Goal: Information Seeking & Learning: Learn about a topic

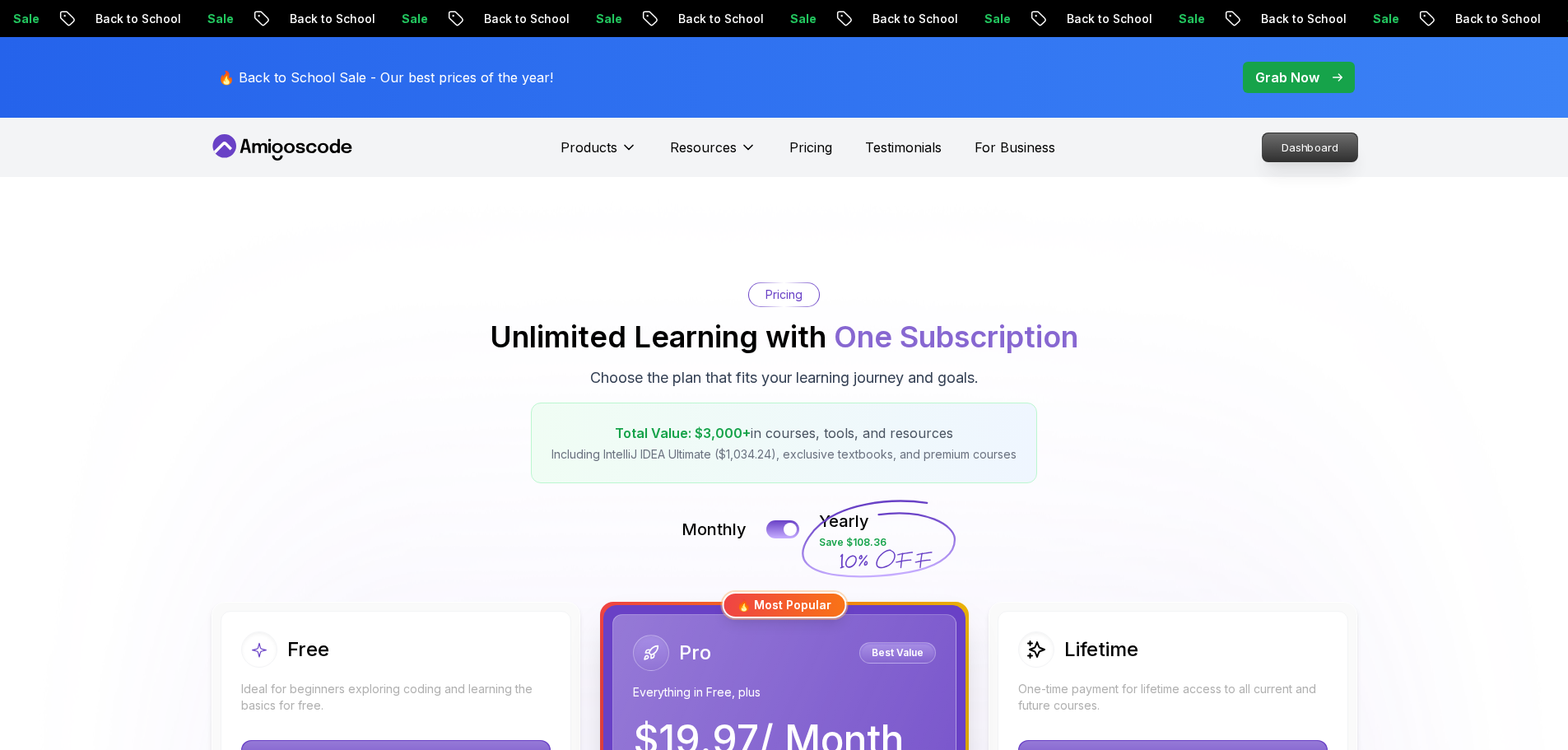
click at [1293, 146] on p "Dashboard" at bounding box center [1309, 147] width 94 height 28
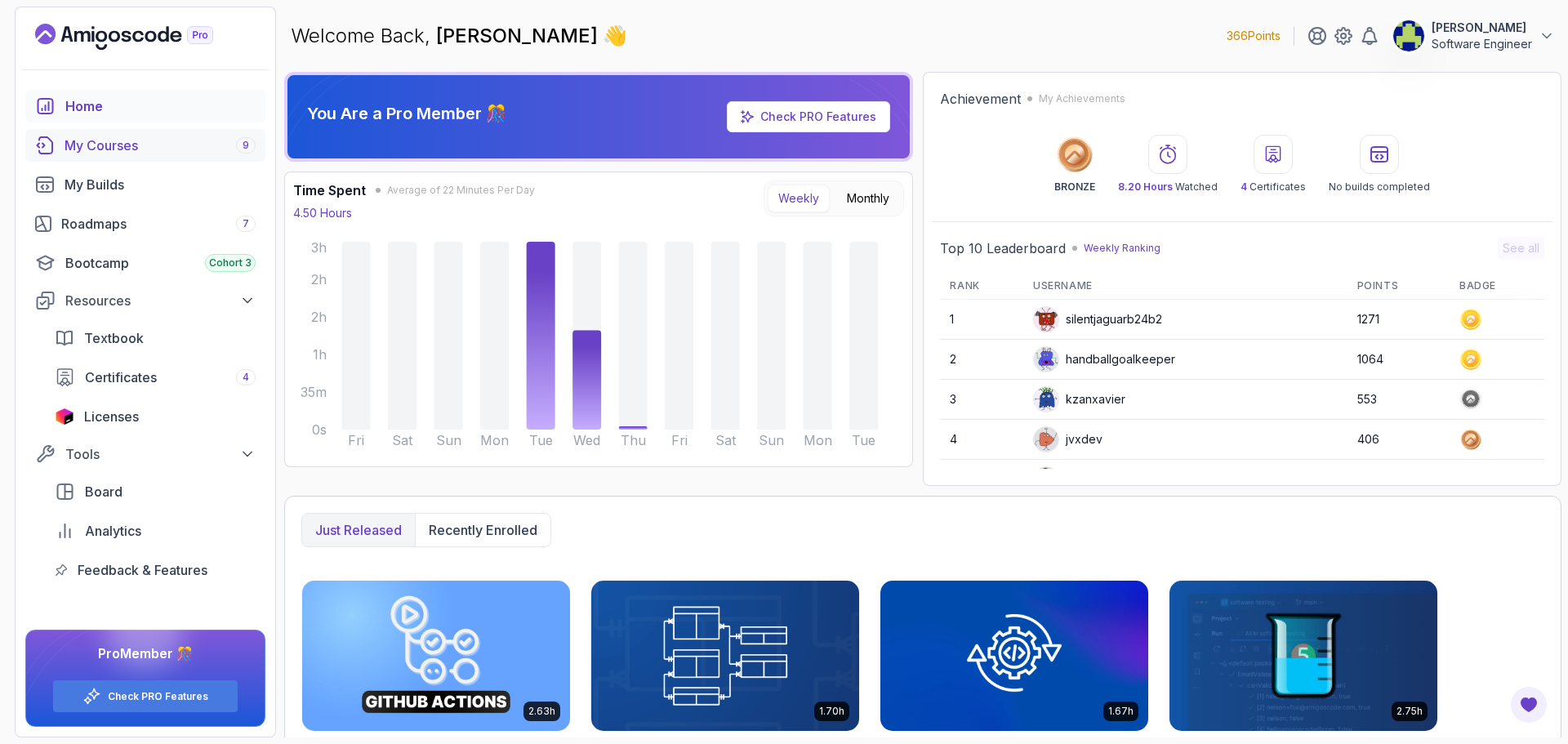
click at [95, 146] on div "My Courses 9" at bounding box center [160, 145] width 191 height 19
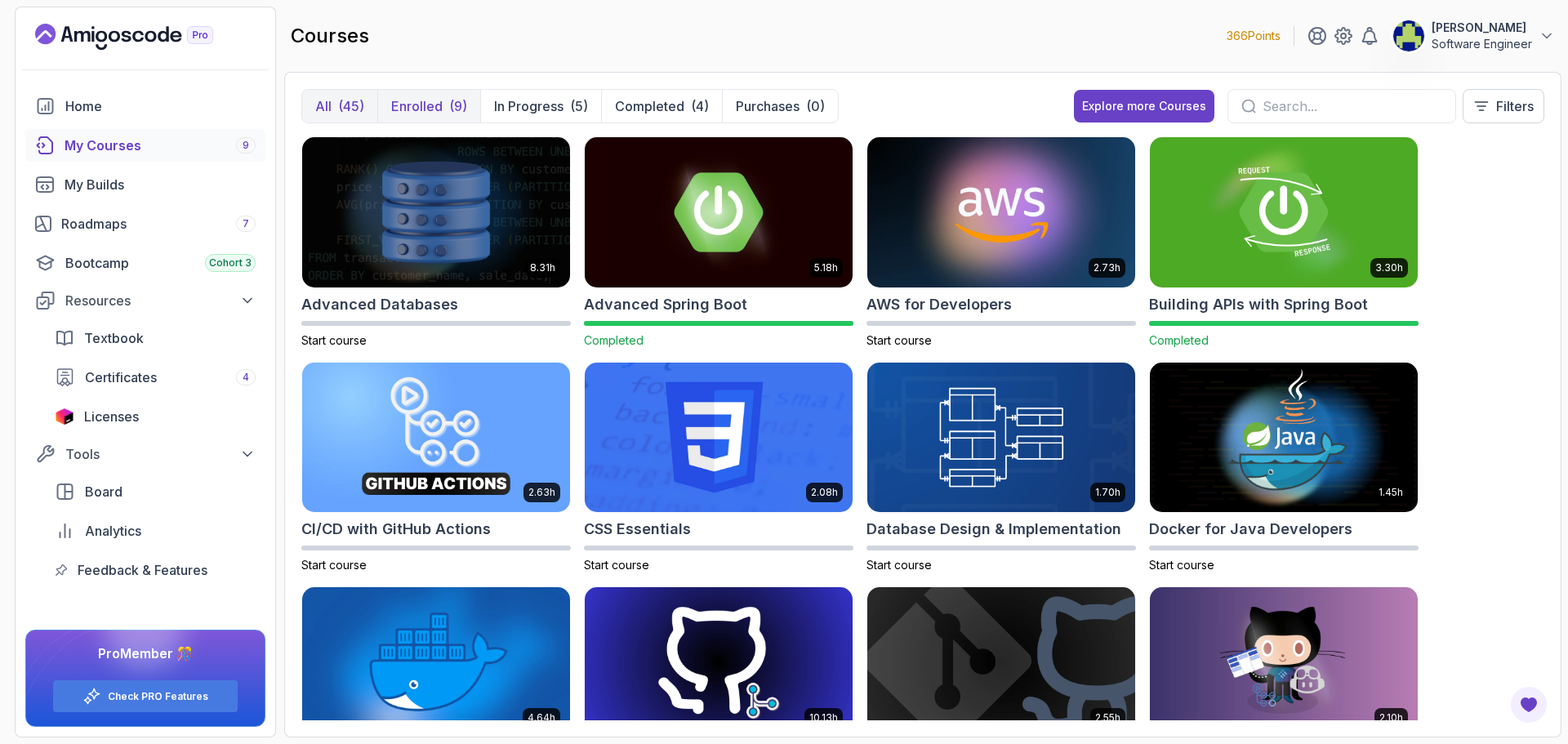
click at [445, 109] on button "Enrolled (9)" at bounding box center [429, 106] width 103 height 33
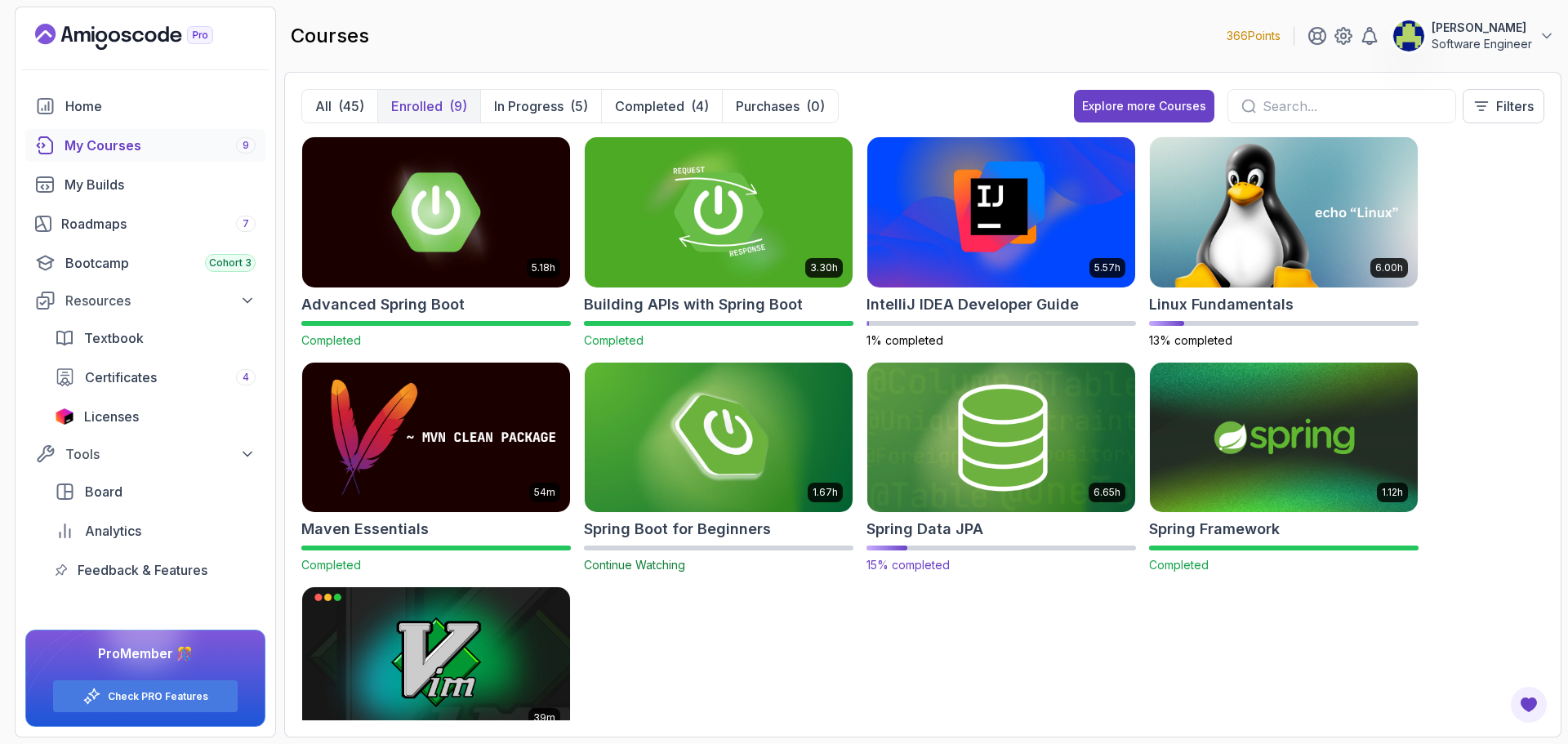
click at [969, 405] on img at bounding box center [1001, 436] width 281 height 158
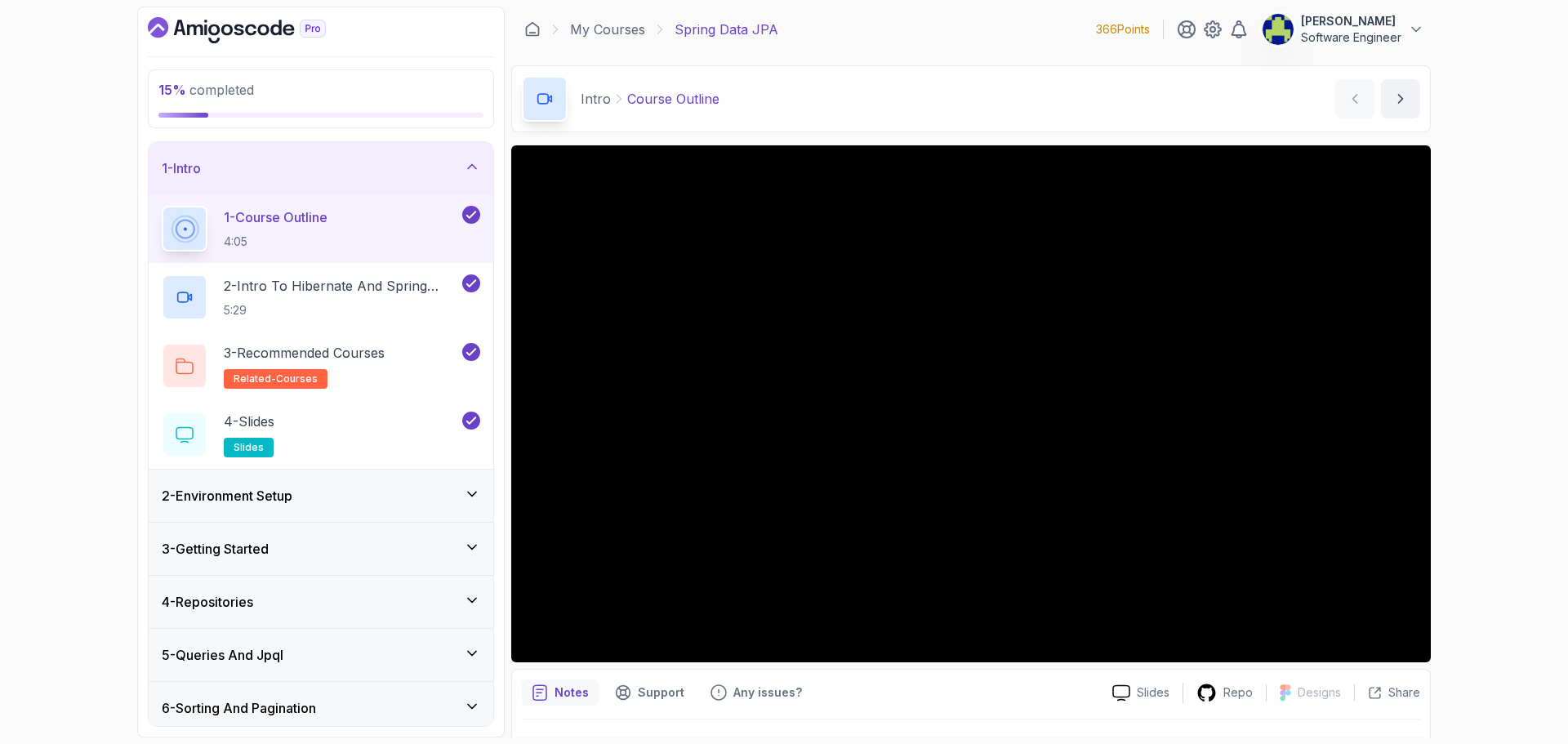
click at [429, 168] on div "1 - Intro" at bounding box center [321, 168] width 319 height 19
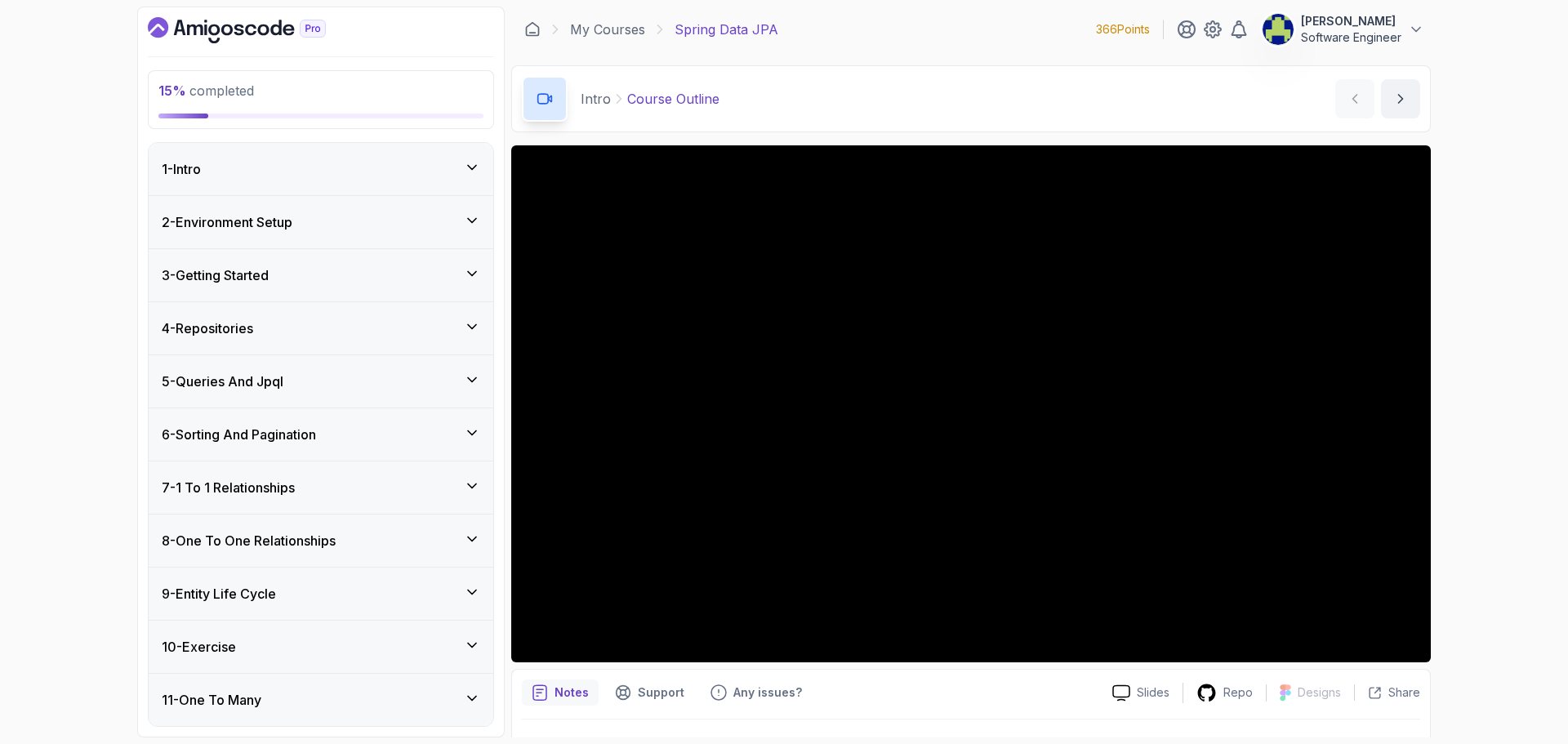
click at [454, 227] on div "2 - Environment Setup" at bounding box center [321, 222] width 319 height 19
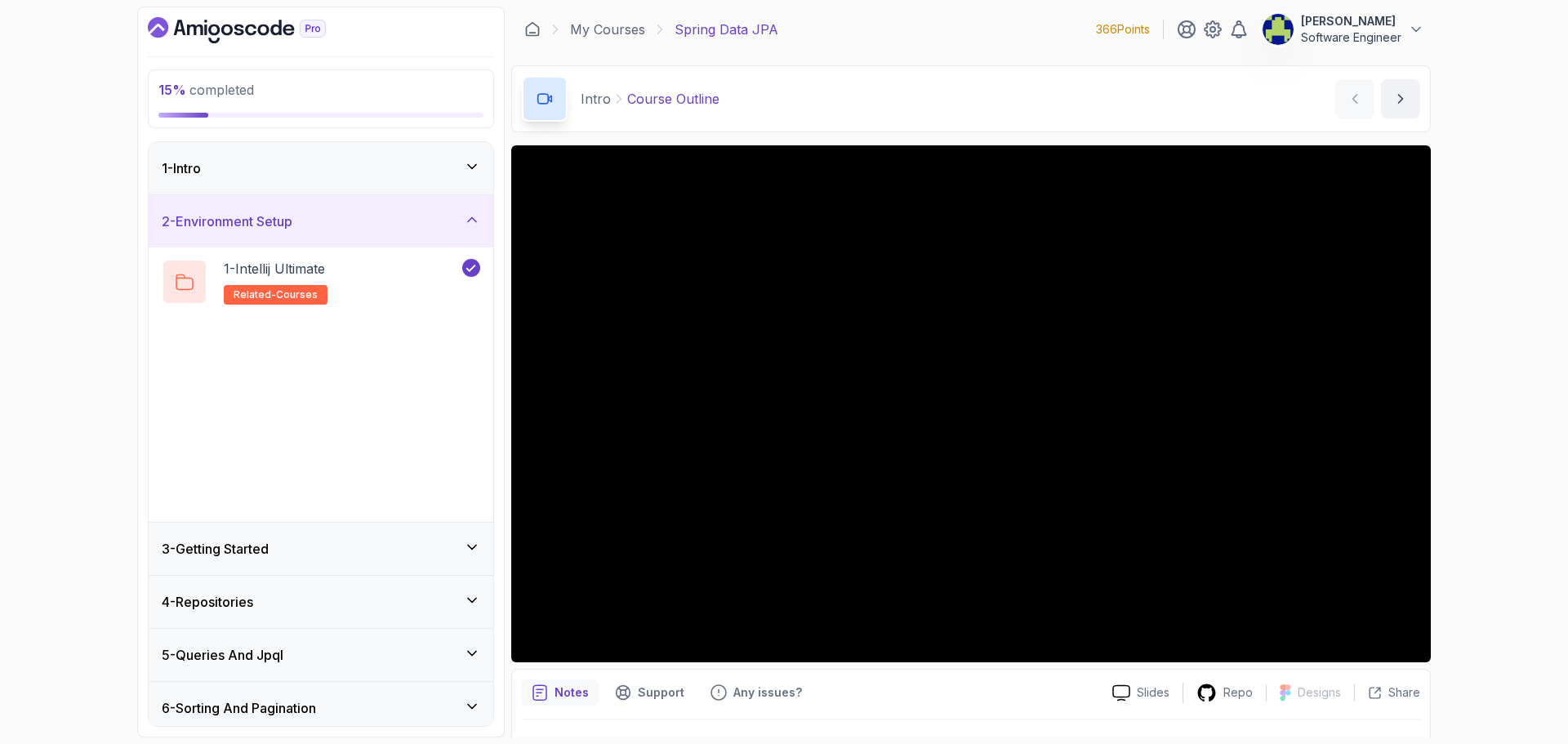
click at [454, 226] on div "2 - Environment Setup" at bounding box center [321, 221] width 319 height 19
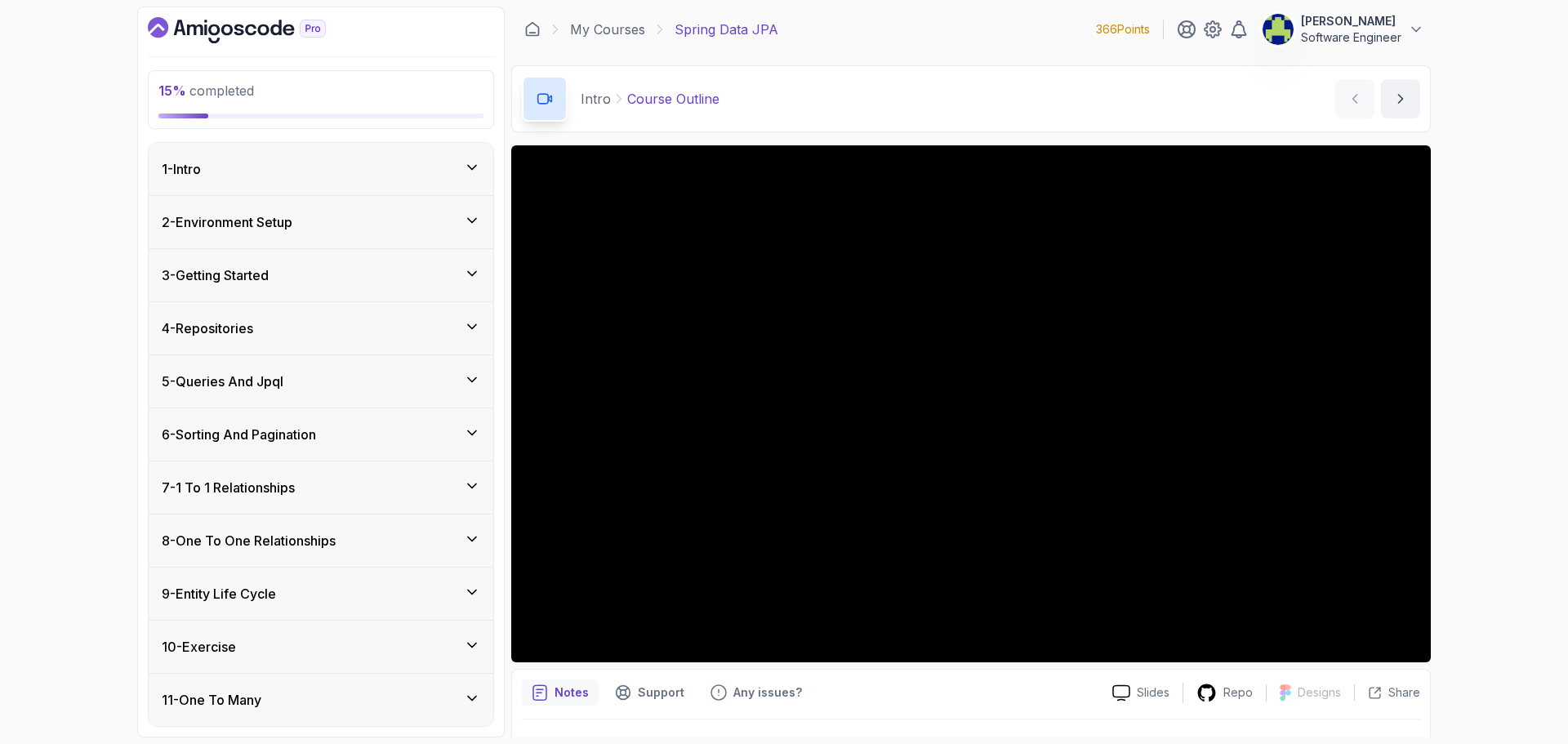
click at [459, 275] on div "3 - Getting Started" at bounding box center [321, 275] width 319 height 19
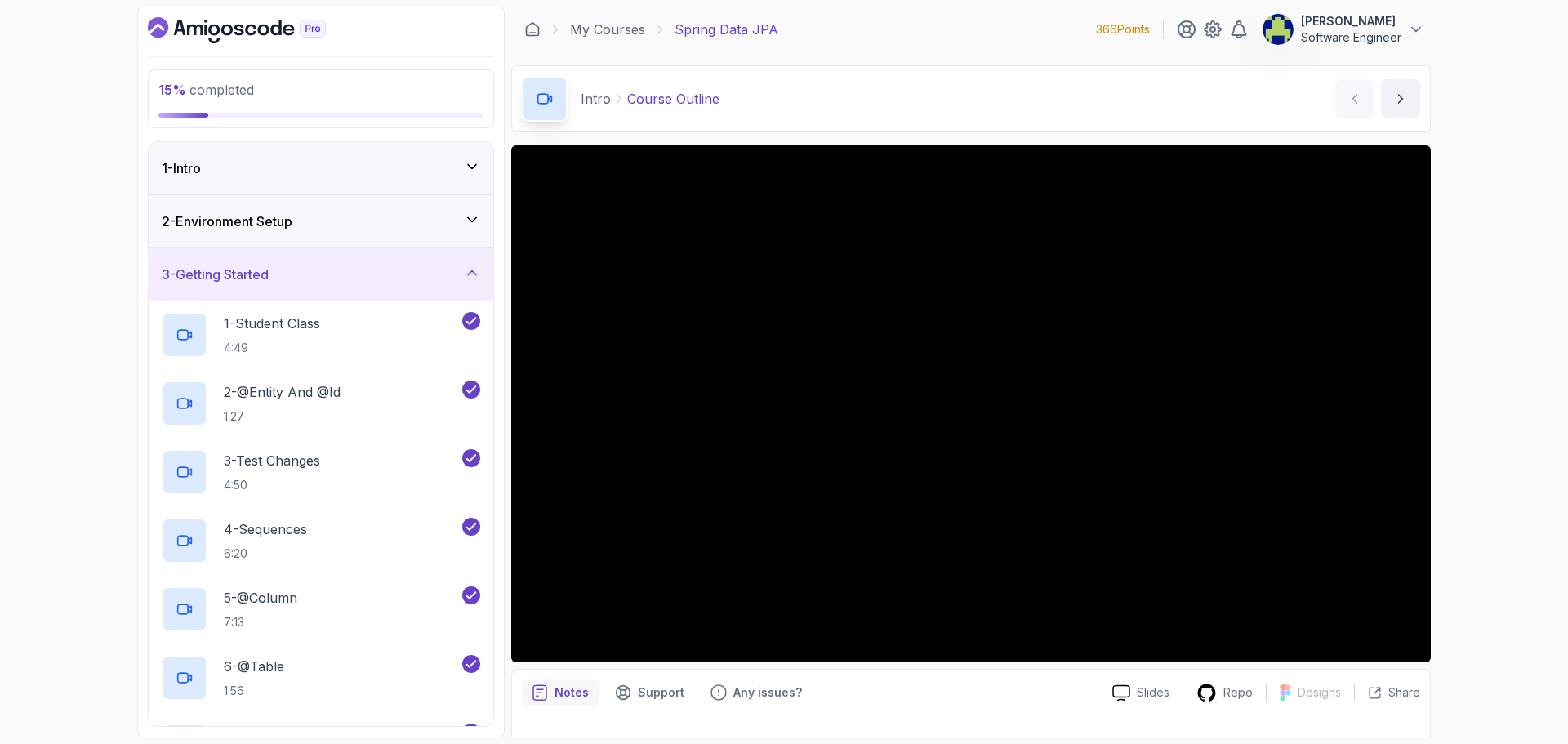
click at [465, 271] on icon at bounding box center [471, 272] width 16 height 16
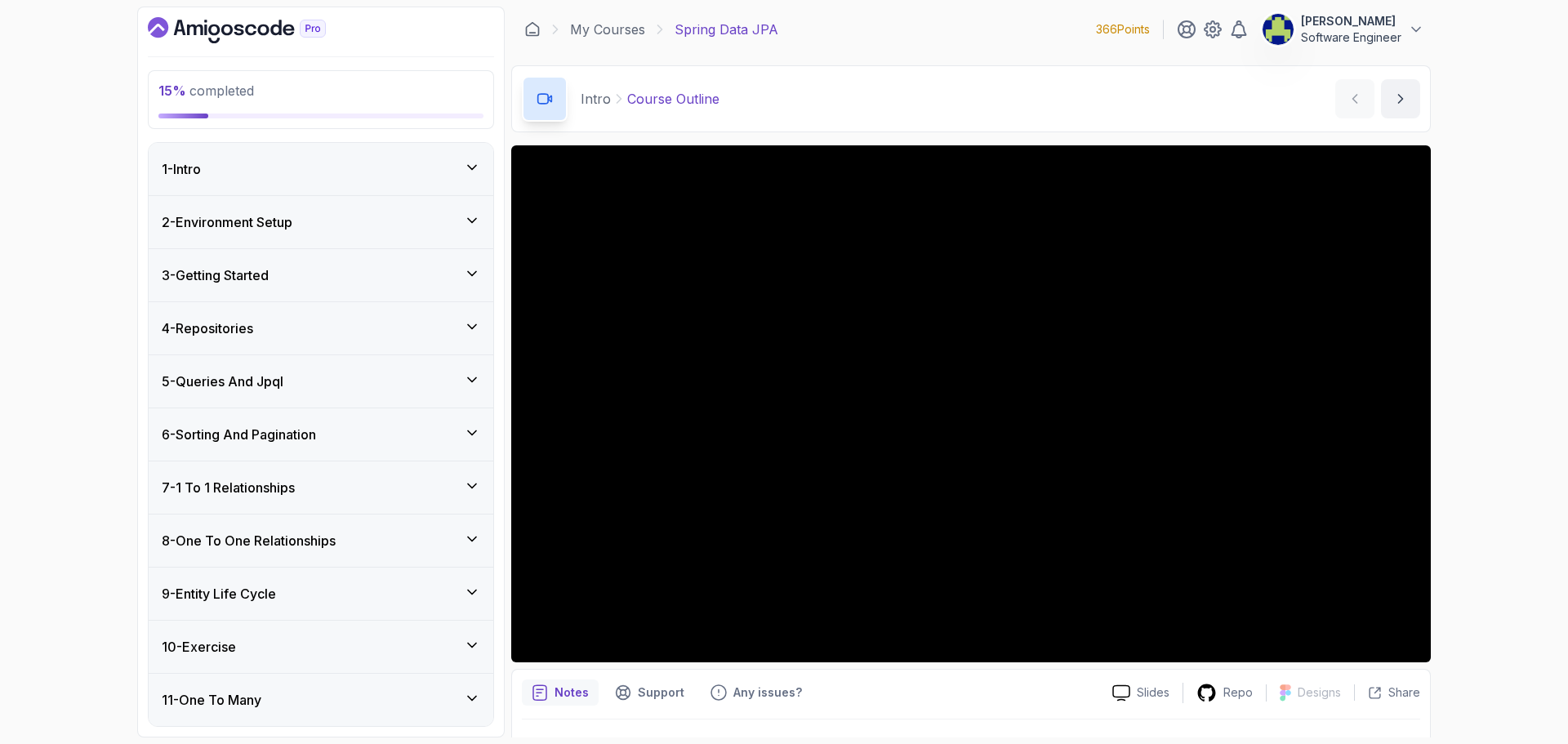
click at [458, 318] on div "4 - Repositories" at bounding box center [321, 328] width 319 height 19
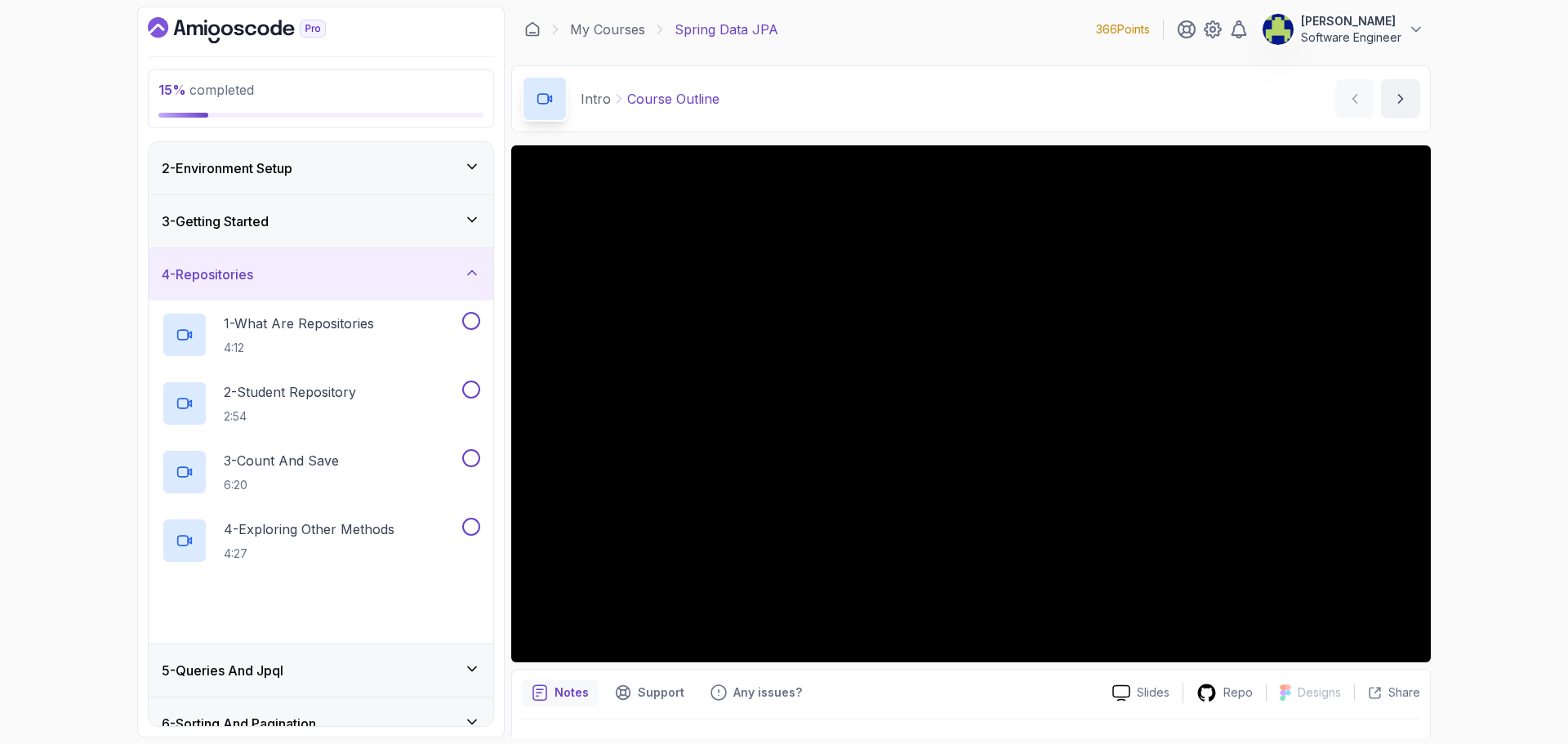
scroll to position [82, 0]
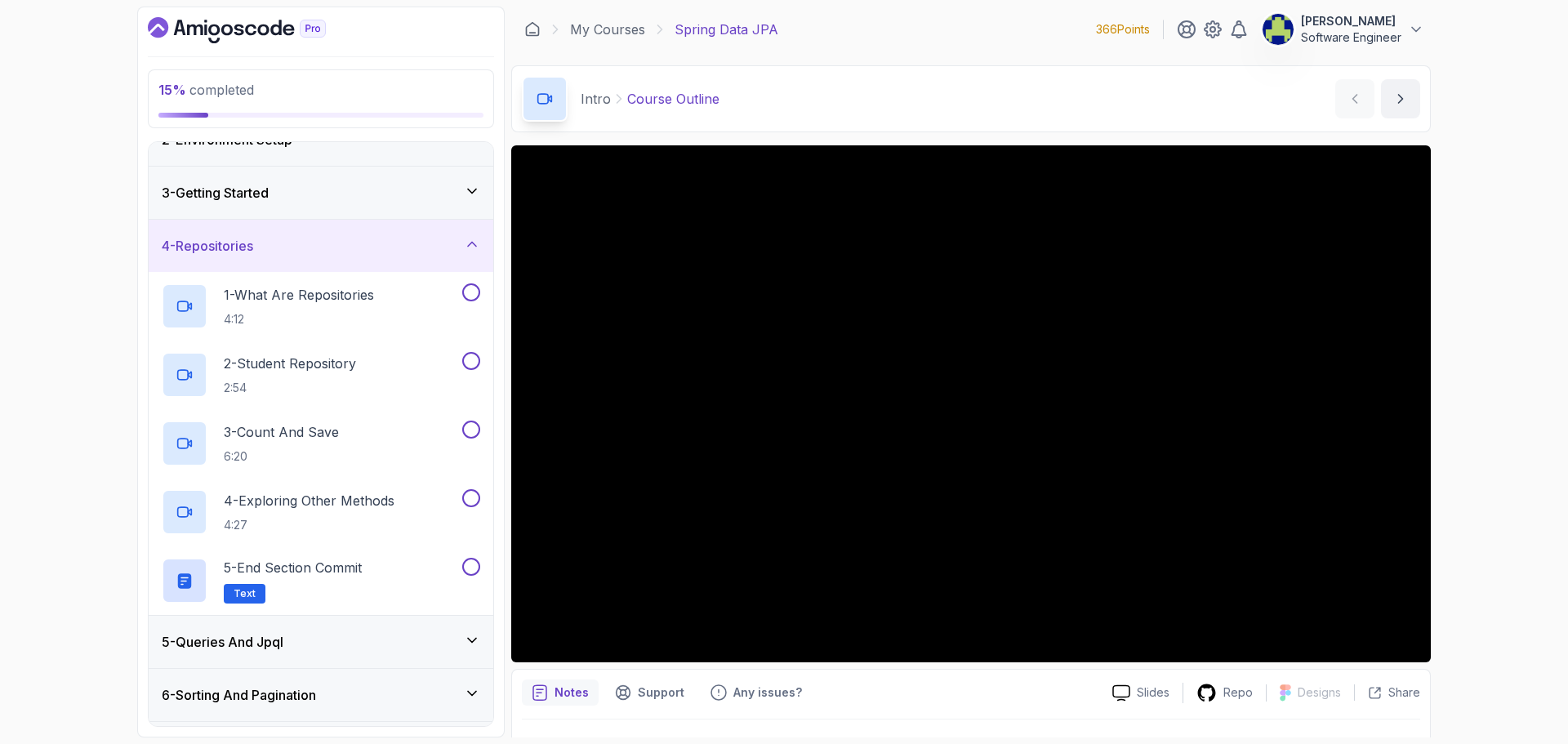
click at [450, 214] on div "3 - Getting Started" at bounding box center [320, 193] width 345 height 52
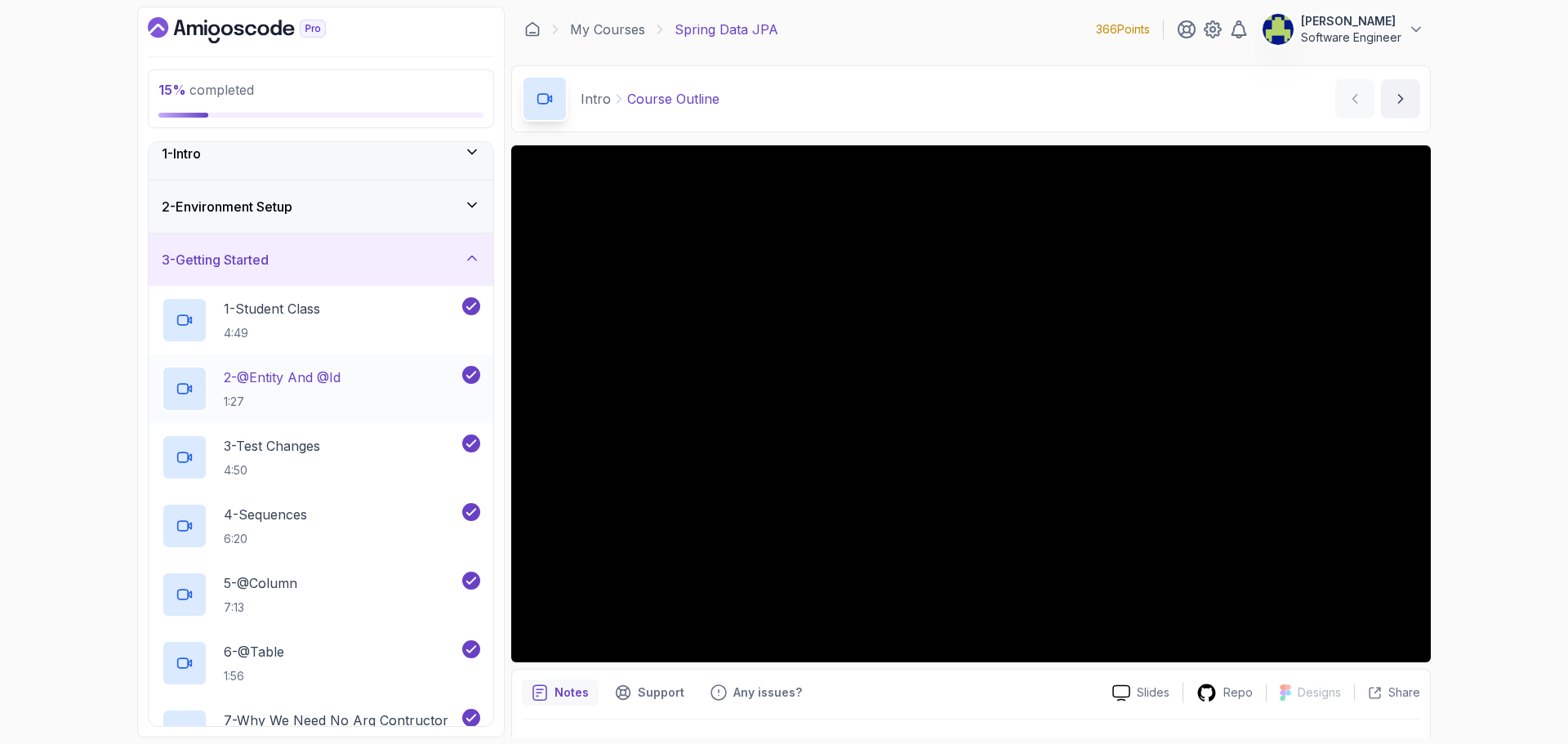
scroll to position [0, 0]
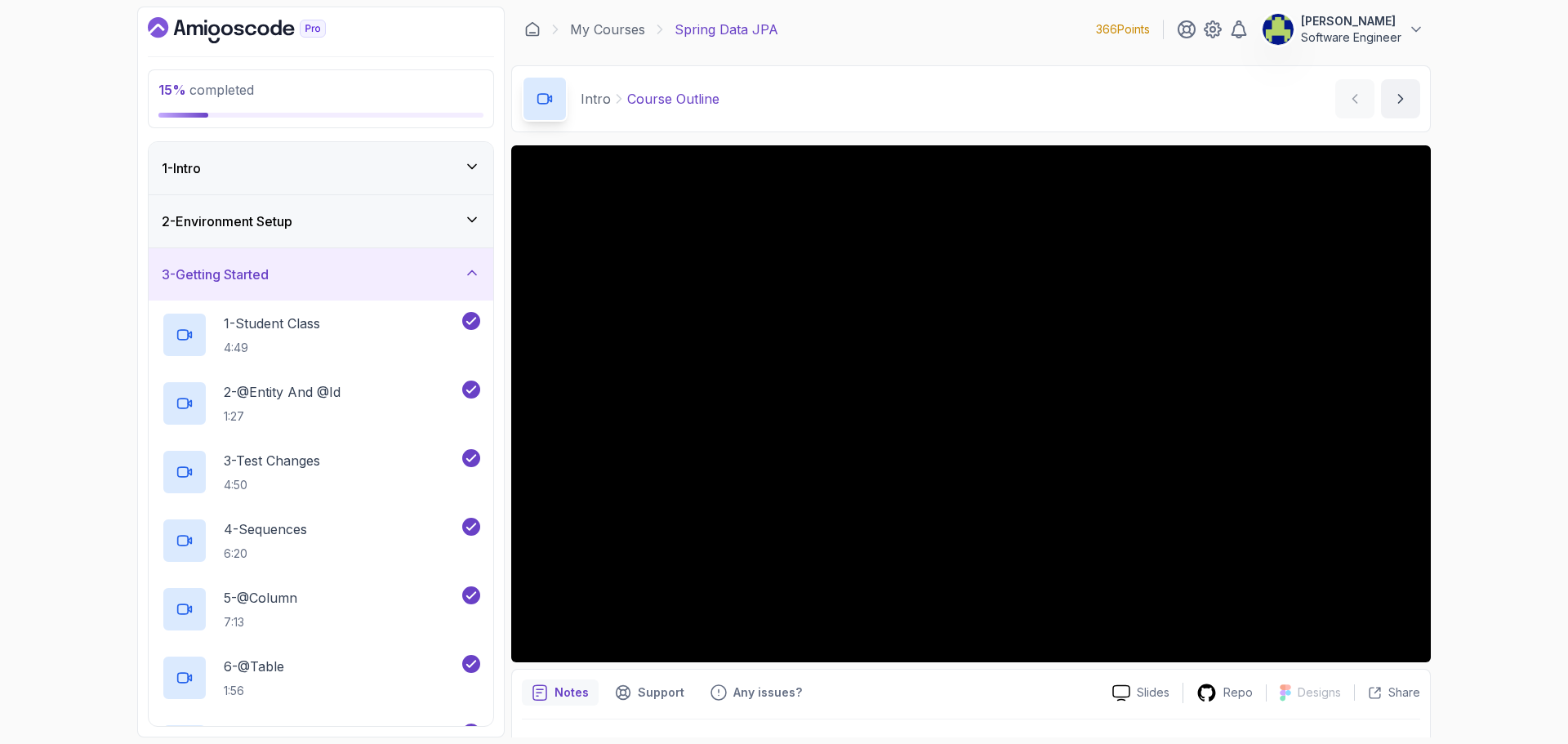
click at [428, 262] on div "3 - Getting Started" at bounding box center [320, 275] width 345 height 52
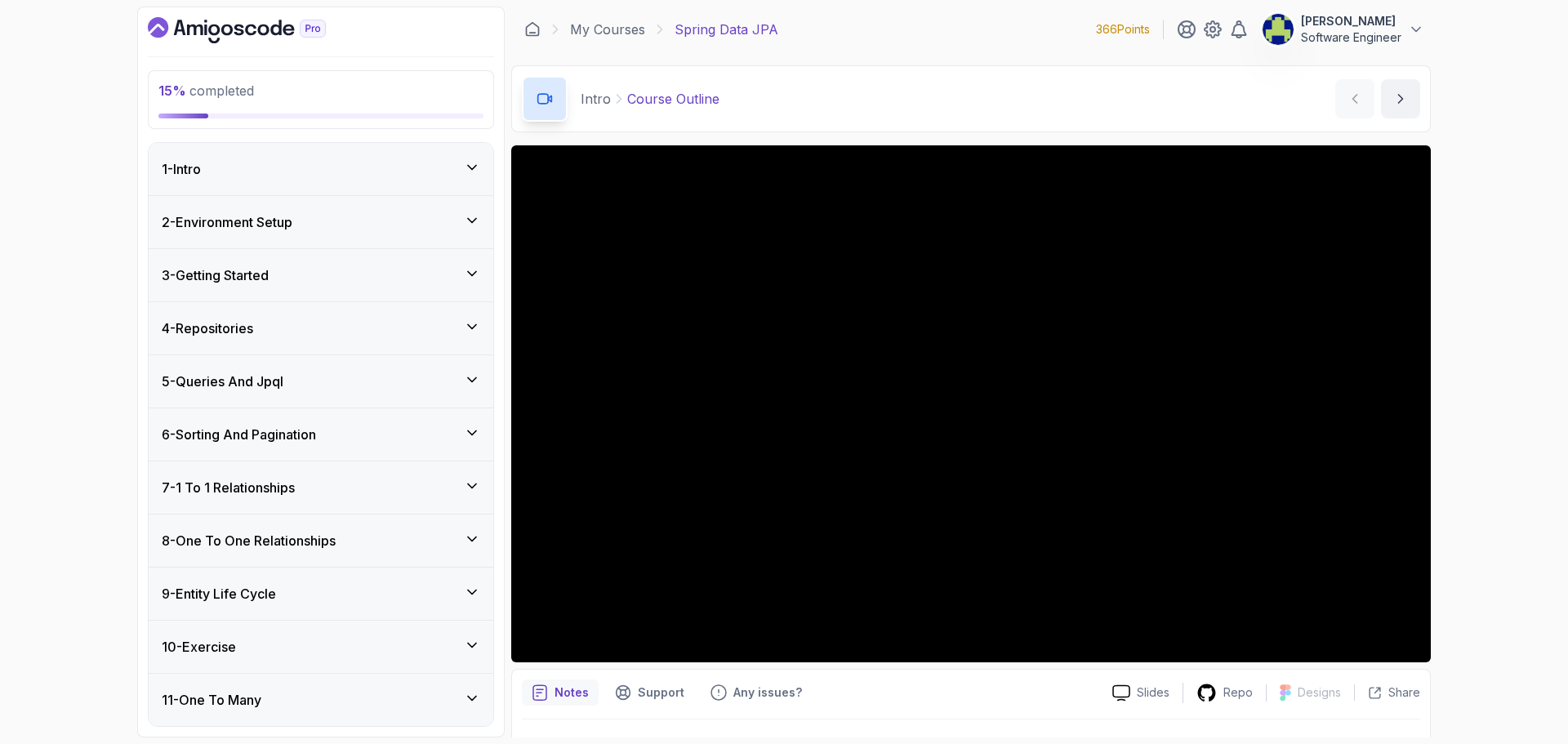
click at [352, 319] on div "4 - Repositories" at bounding box center [321, 328] width 319 height 19
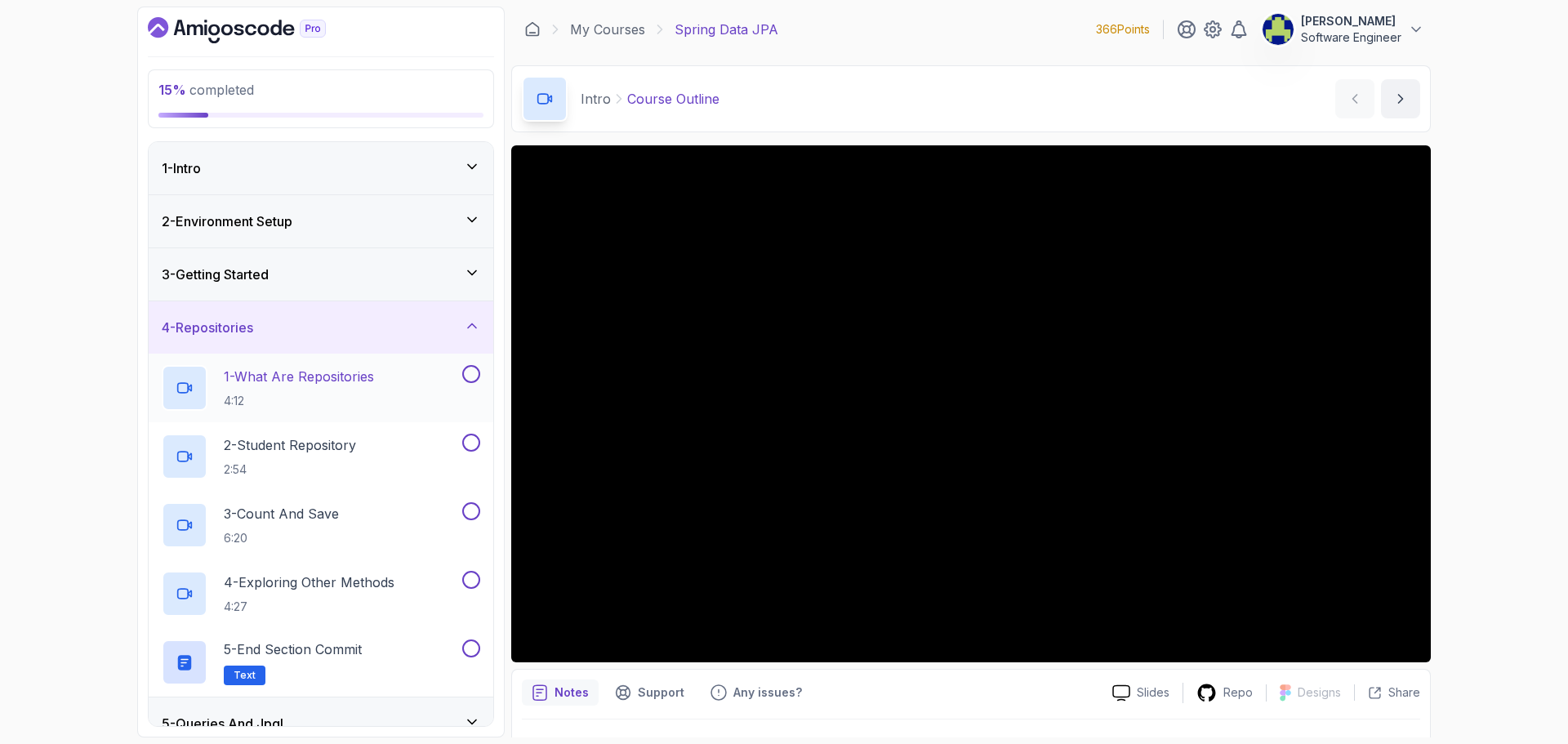
click at [325, 377] on p "1 - What Are Repositories" at bounding box center [299, 376] width 150 height 19
click at [475, 372] on button at bounding box center [470, 373] width 18 height 18
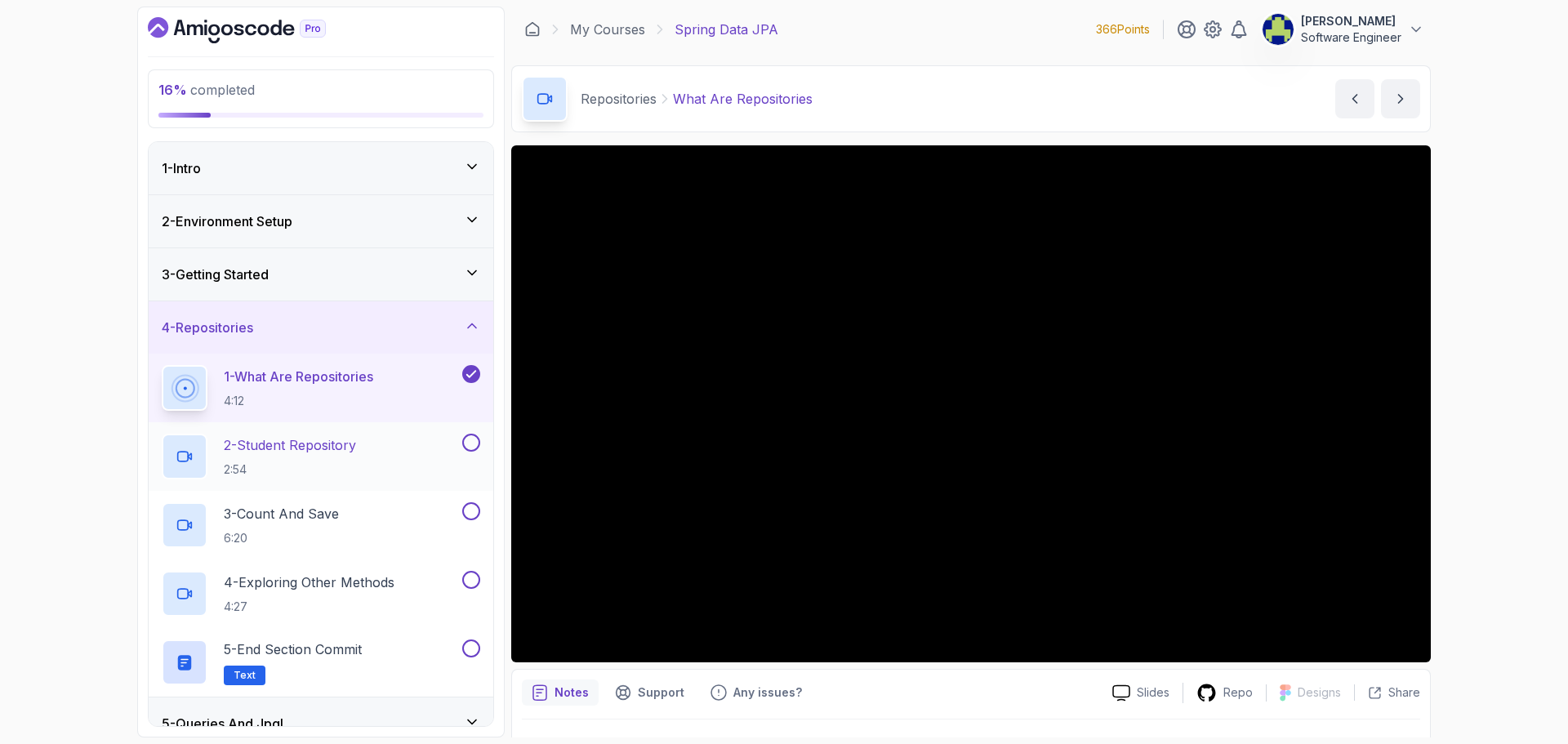
click at [293, 437] on p "2 - Student Repository" at bounding box center [290, 444] width 132 height 19
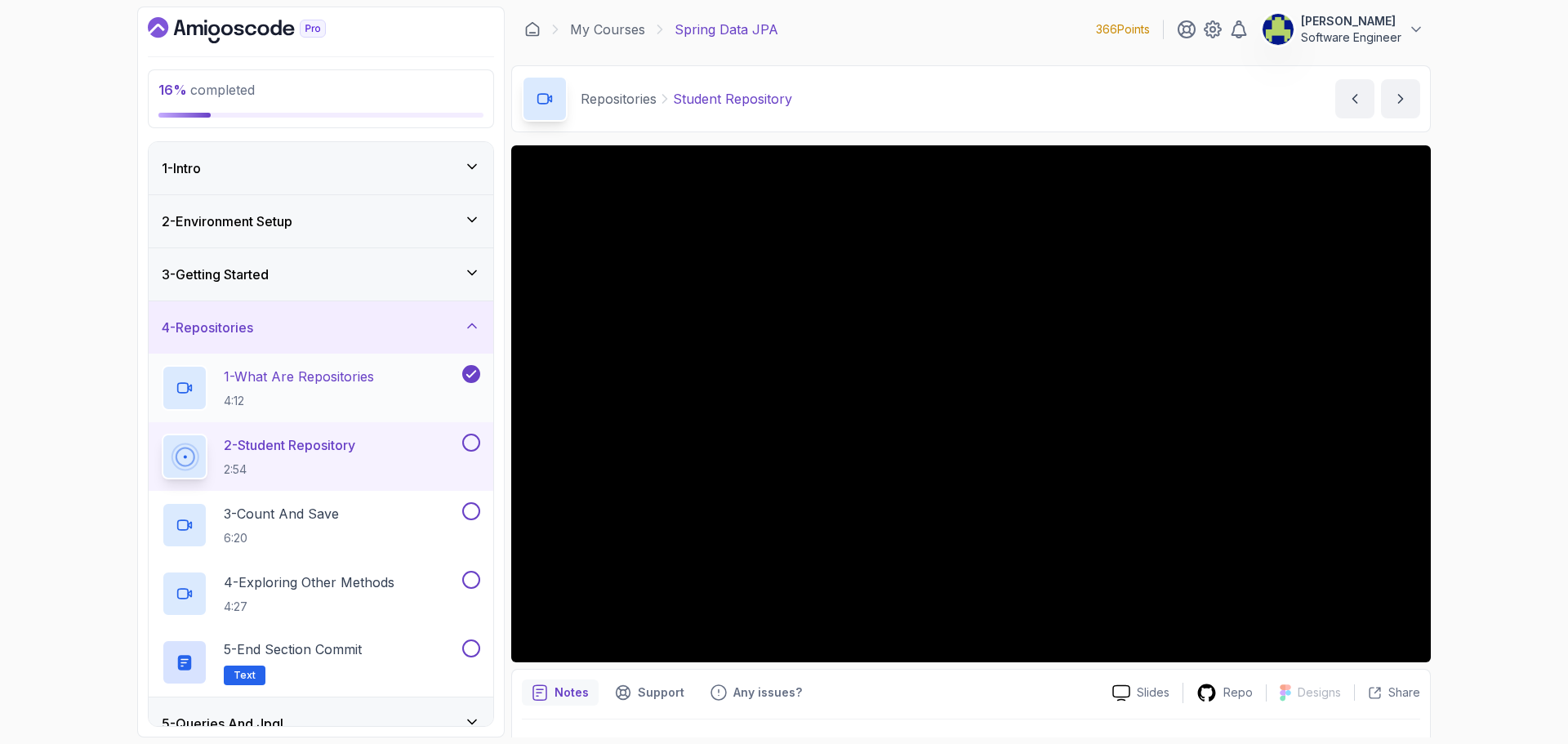
scroll to position [82, 0]
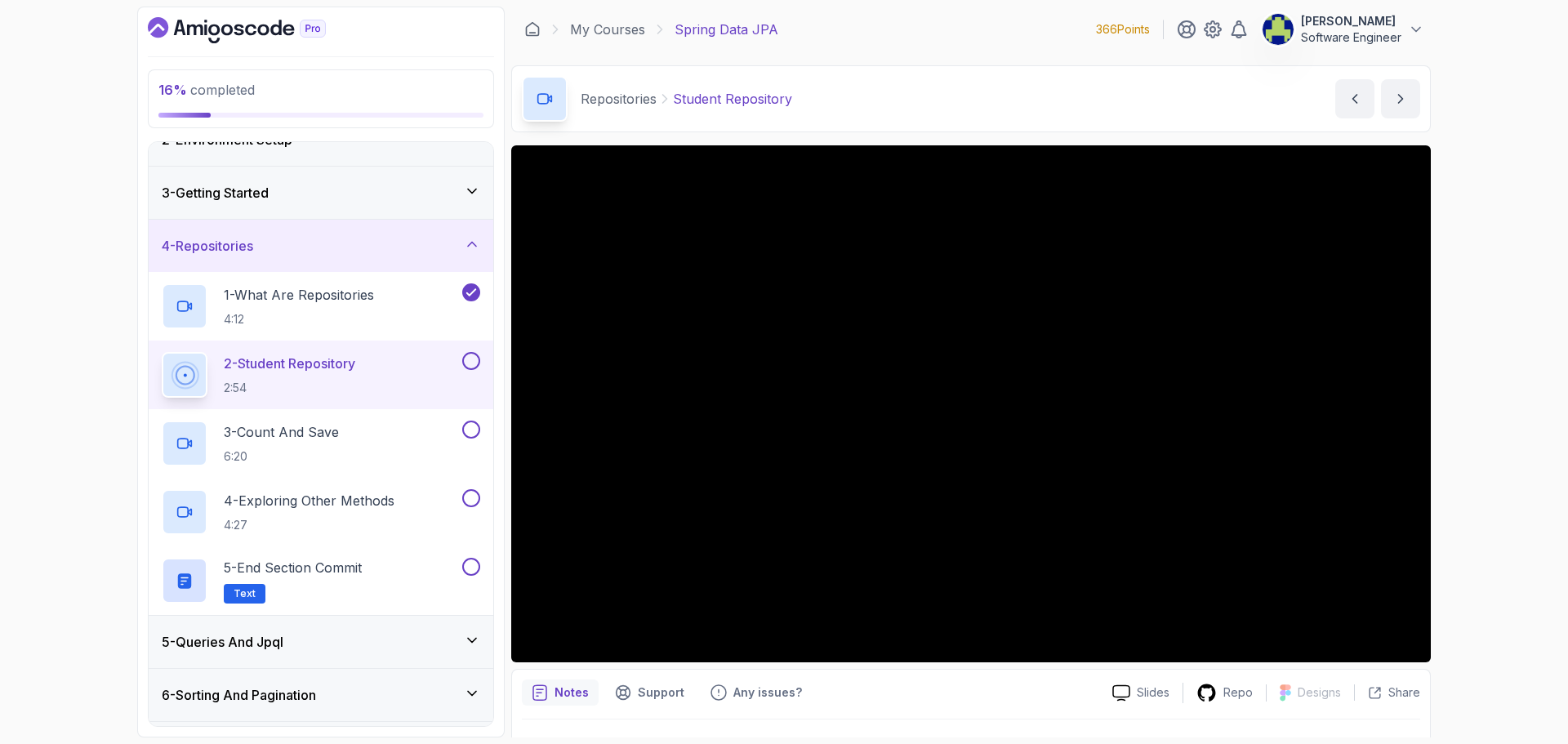
click at [479, 359] on button at bounding box center [470, 361] width 18 height 18
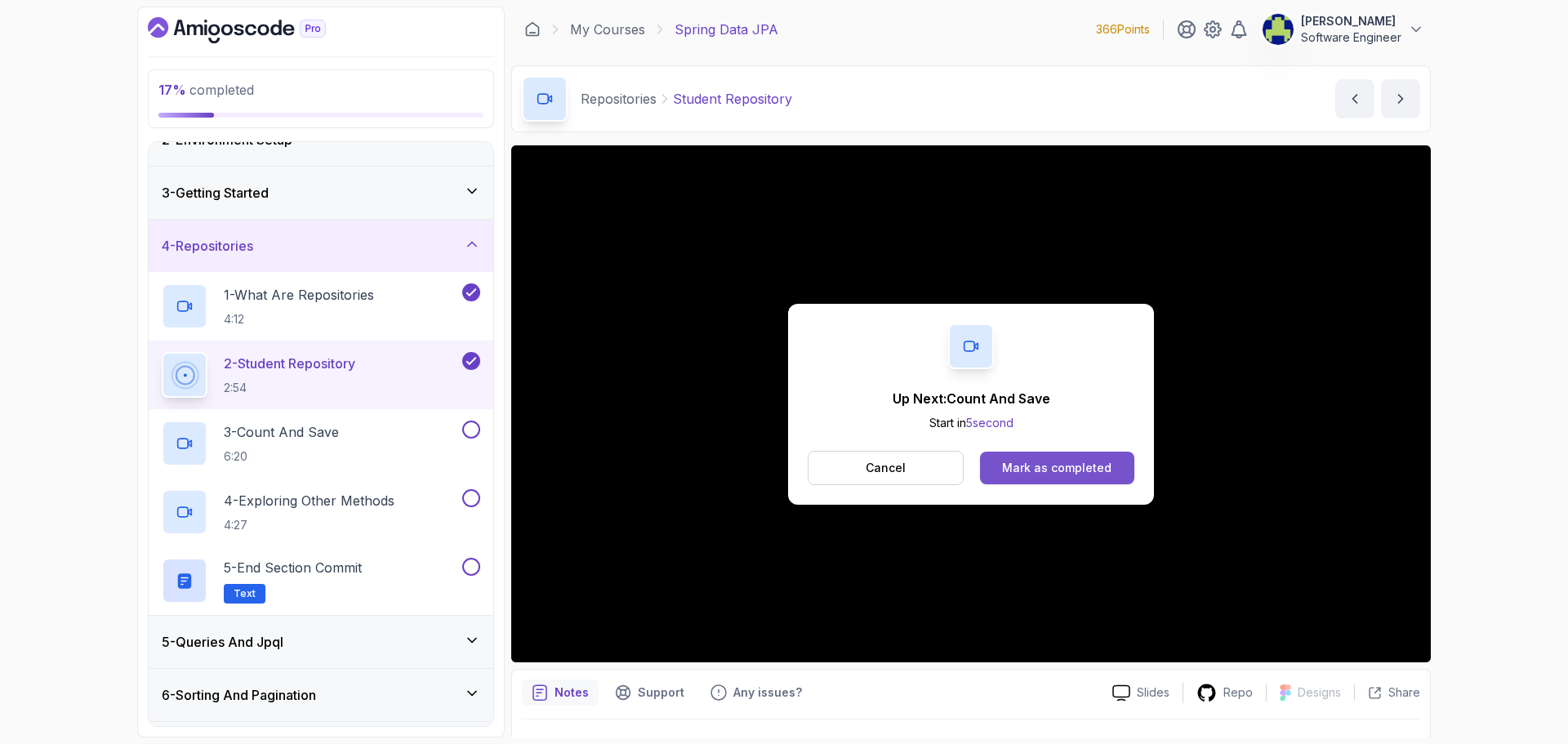
click at [1082, 465] on div "Mark as completed" at bounding box center [1057, 468] width 110 height 16
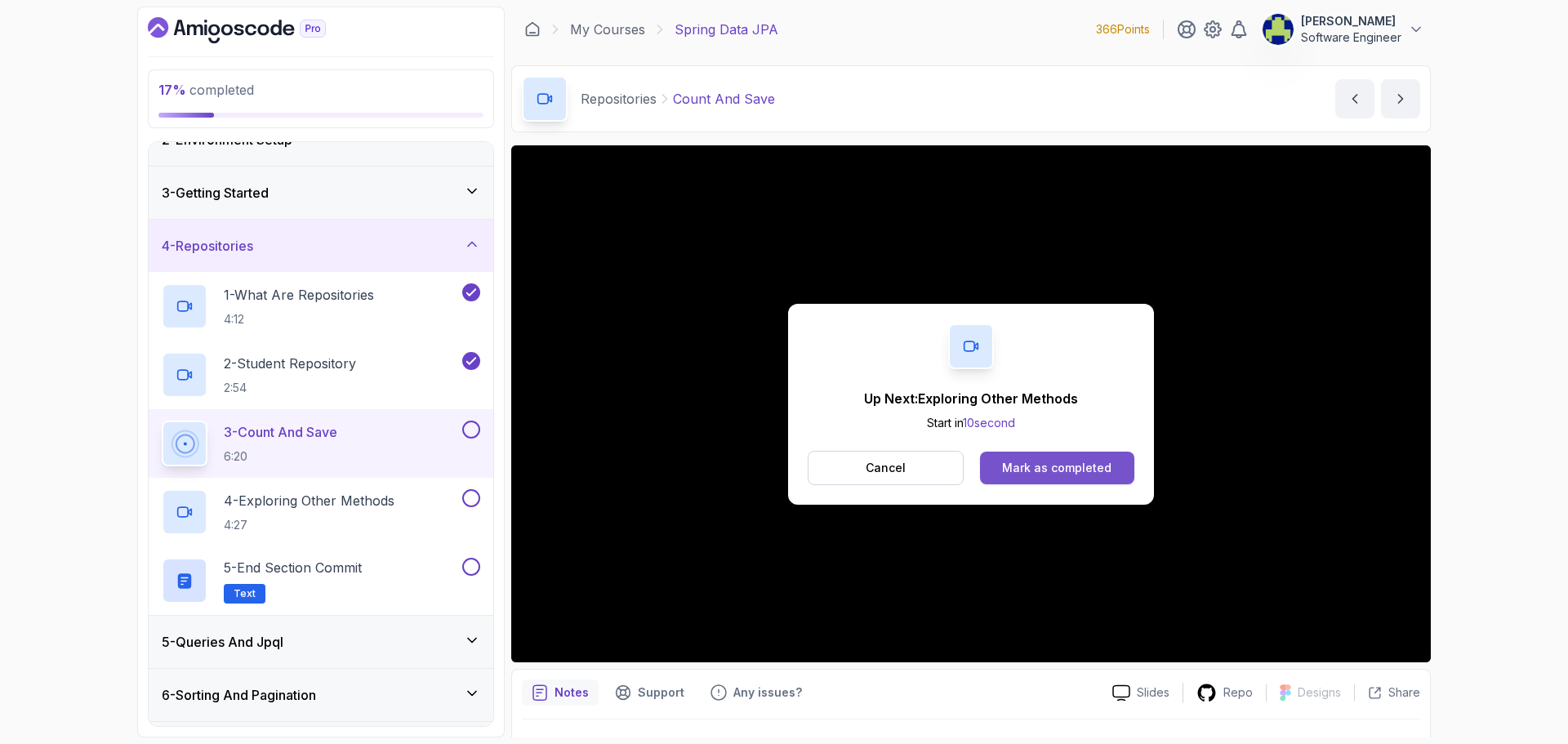
click at [1065, 470] on div "Mark as completed" at bounding box center [1057, 468] width 110 height 16
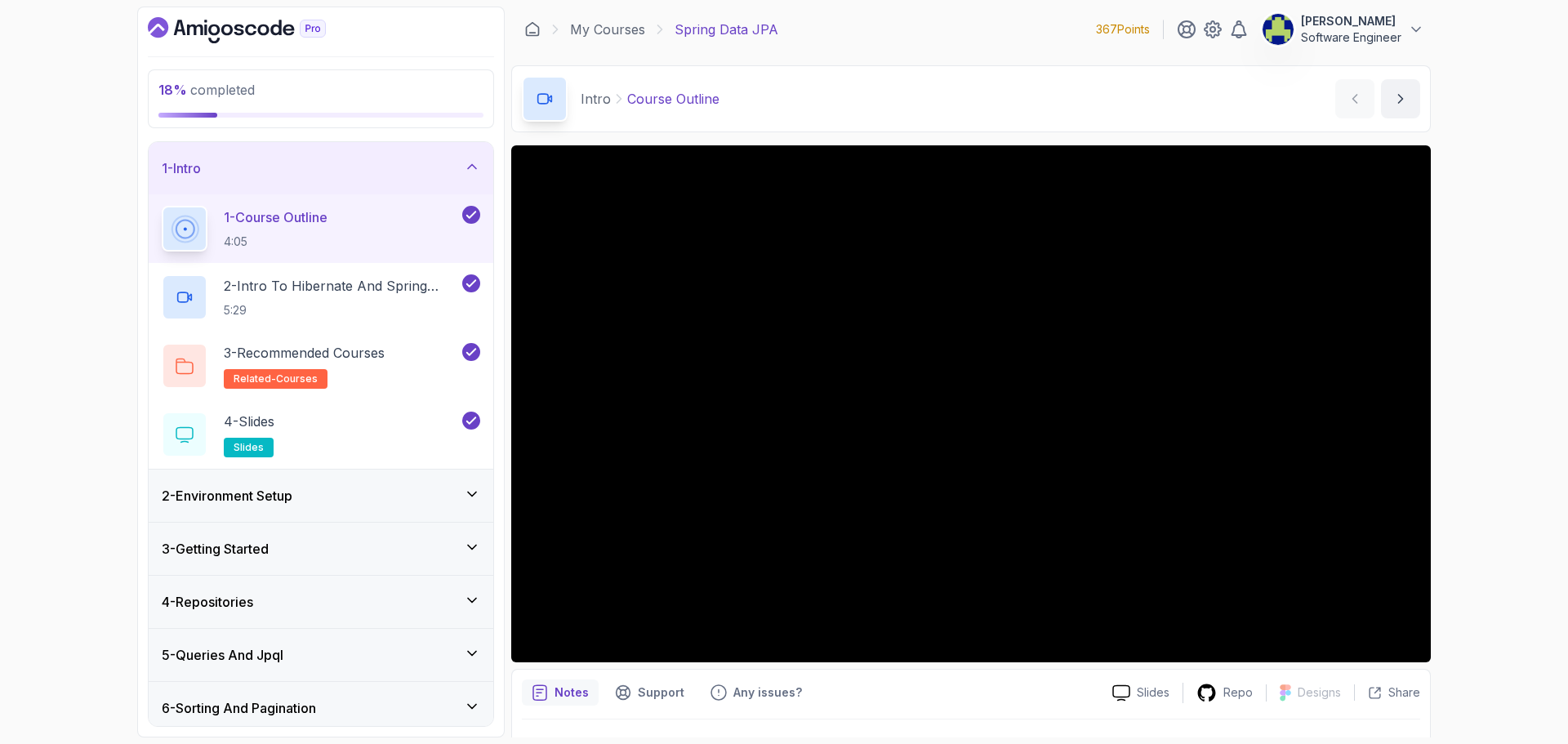
click at [430, 185] on div "1 - Intro" at bounding box center [320, 169] width 345 height 52
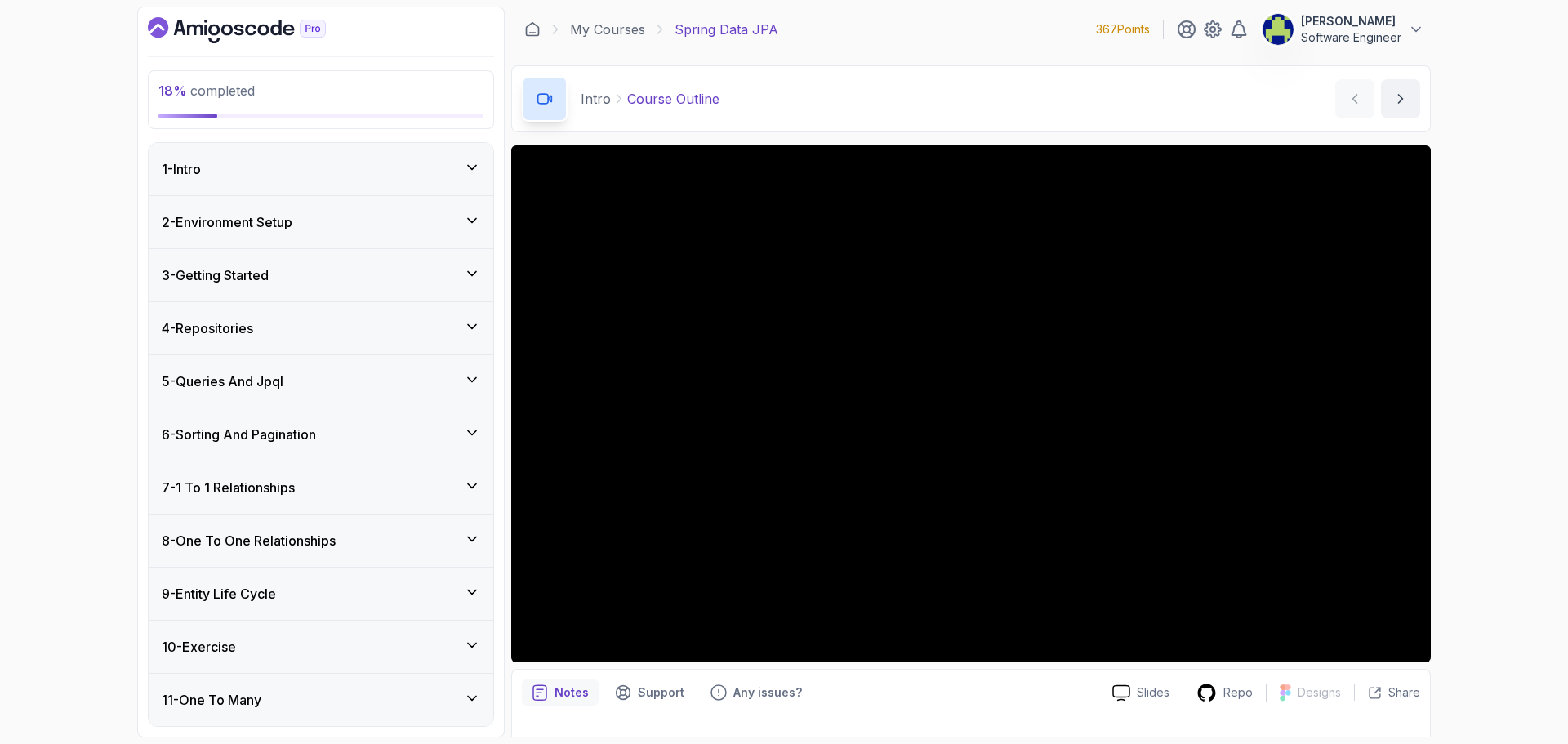
click at [441, 367] on div "5 - Queries And Jpql" at bounding box center [320, 382] width 345 height 52
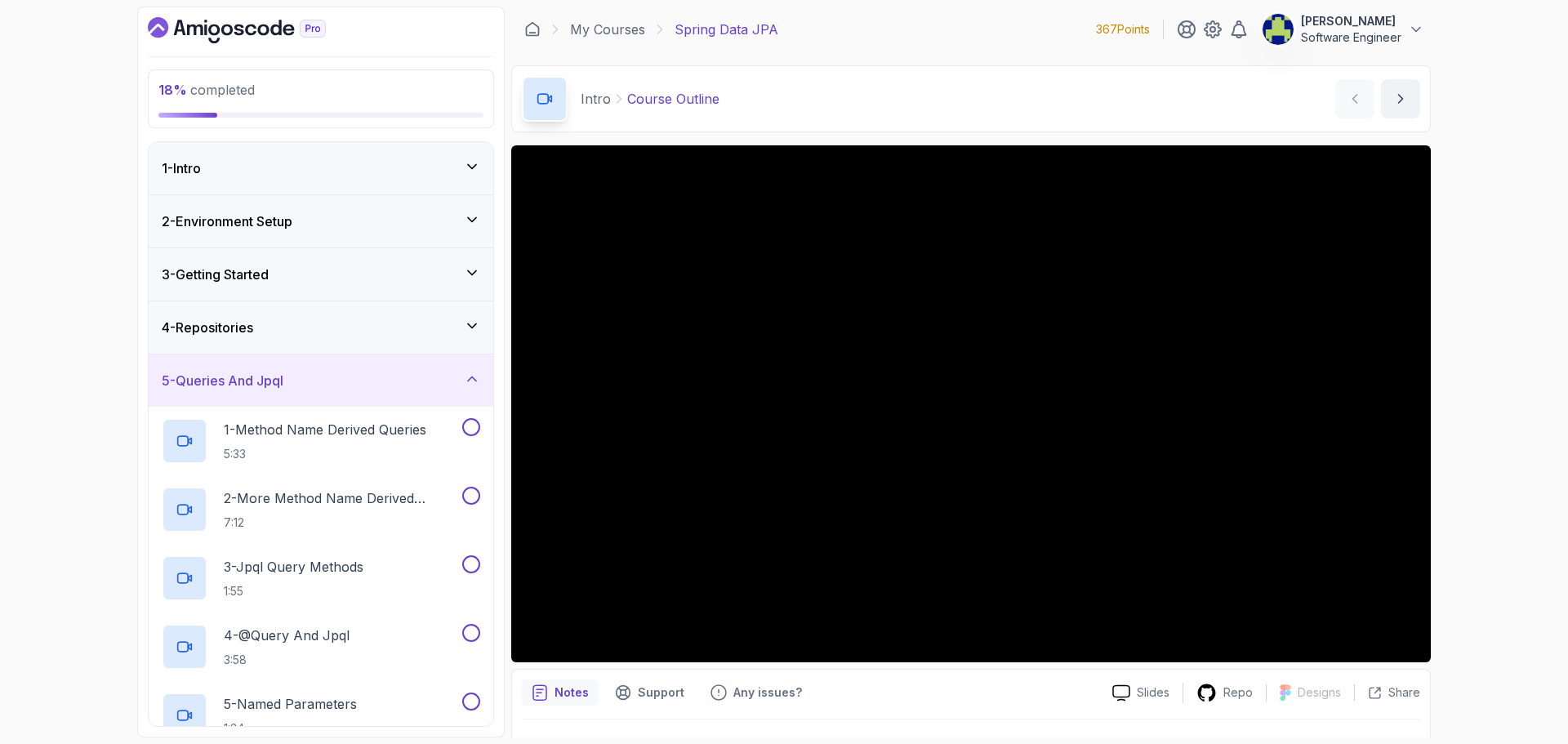
click at [422, 399] on div "5 - Queries And Jpql" at bounding box center [320, 381] width 345 height 52
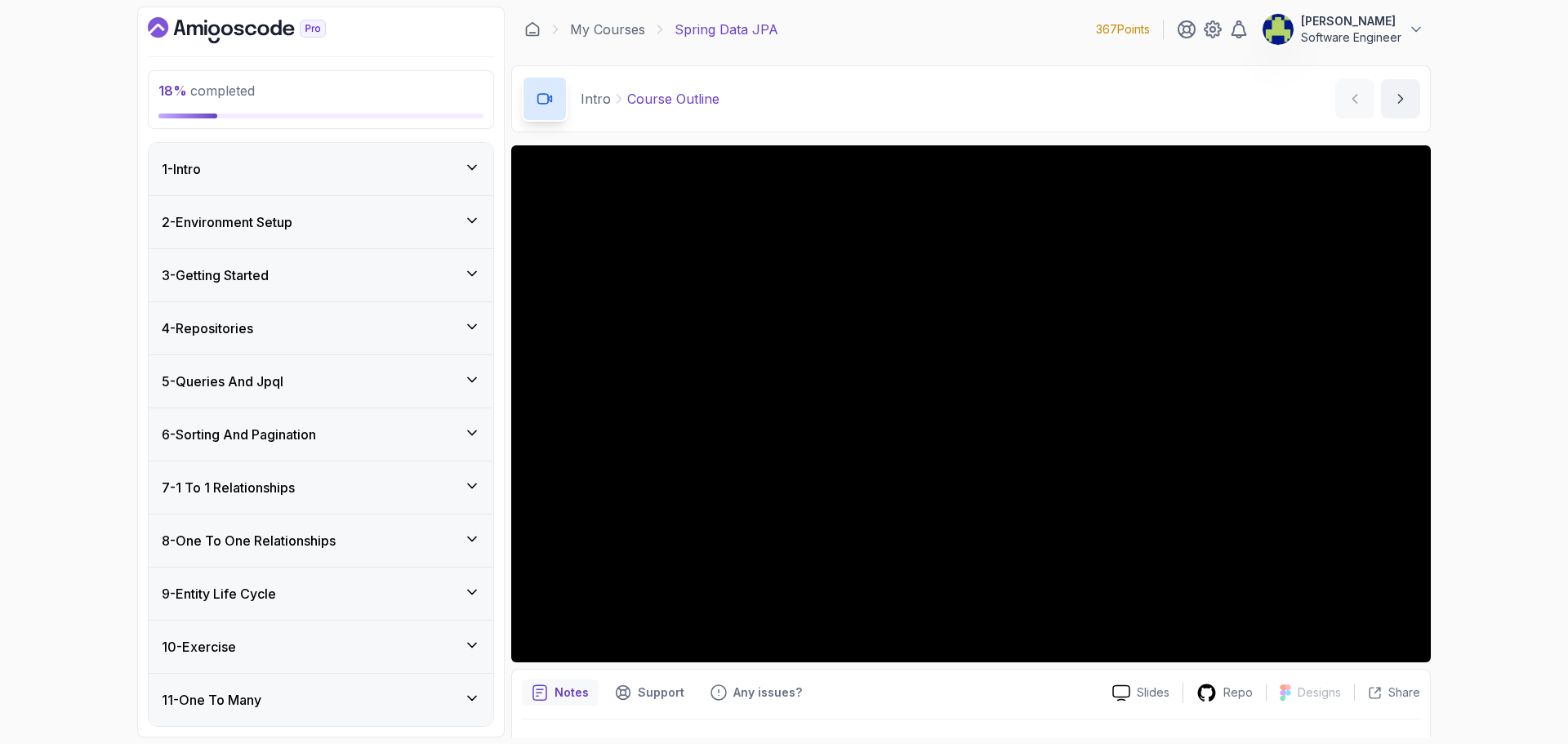
click at [425, 349] on div "4 - Repositories" at bounding box center [320, 329] width 345 height 52
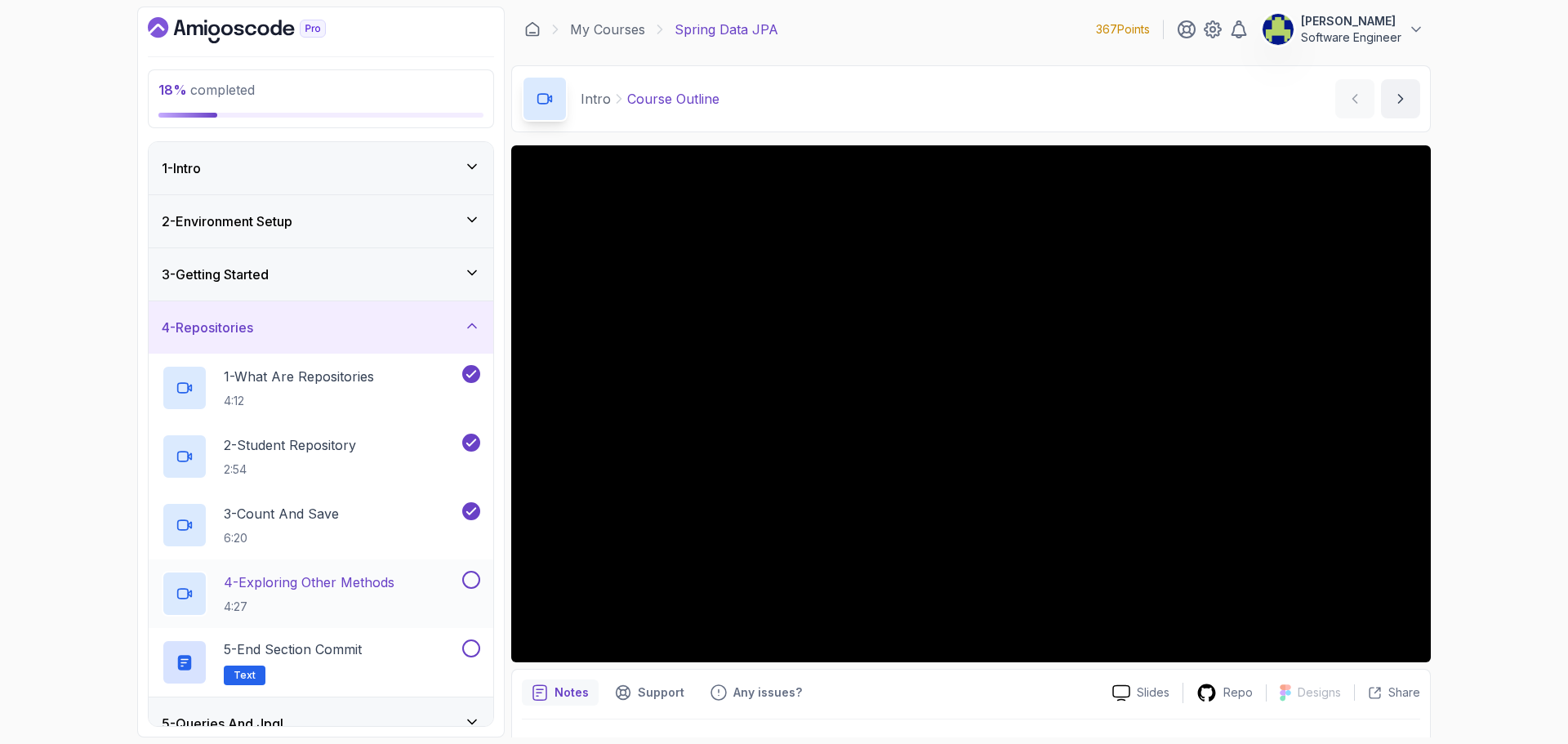
drag, startPoint x: 422, startPoint y: 588, endPoint x: 426, endPoint y: 579, distance: 9.8
click at [422, 587] on div "4 - Exploring Other Methods 4:27" at bounding box center [310, 593] width 298 height 45
click at [470, 577] on button at bounding box center [470, 579] width 18 height 18
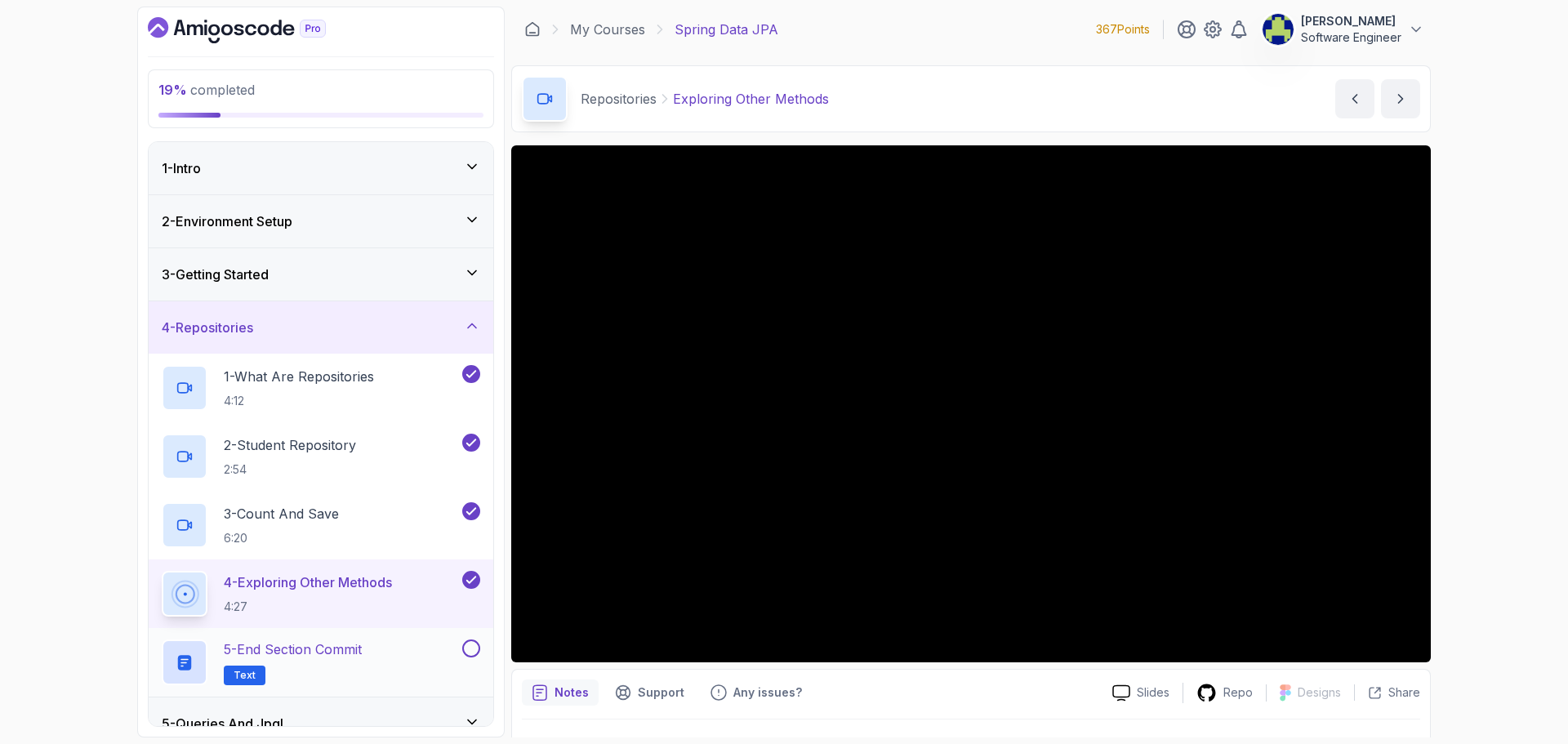
click at [340, 652] on p "5 - End Section Commit" at bounding box center [293, 649] width 138 height 19
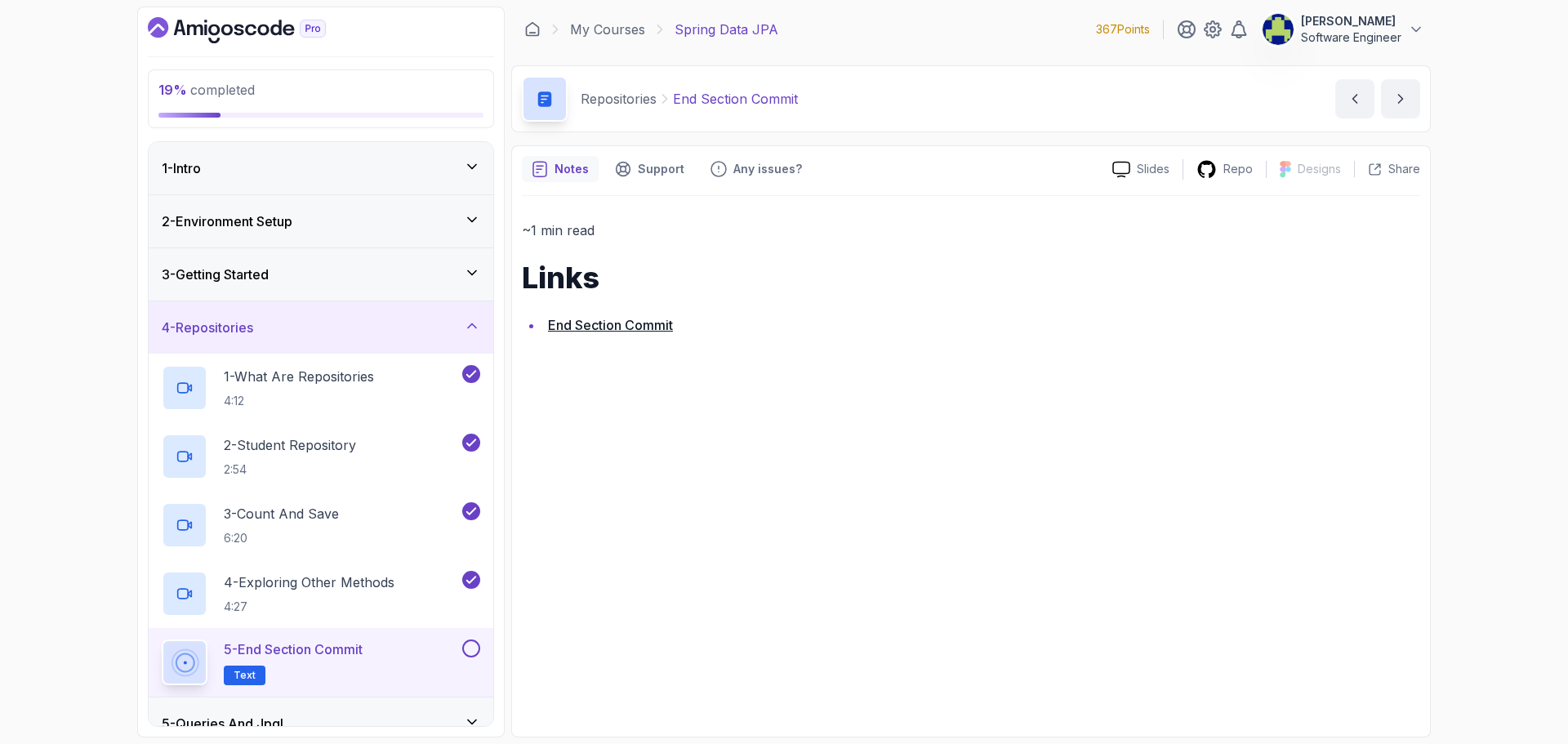
click at [468, 648] on button at bounding box center [470, 648] width 18 height 18
click at [427, 319] on div "4 - Repositories" at bounding box center [321, 327] width 319 height 19
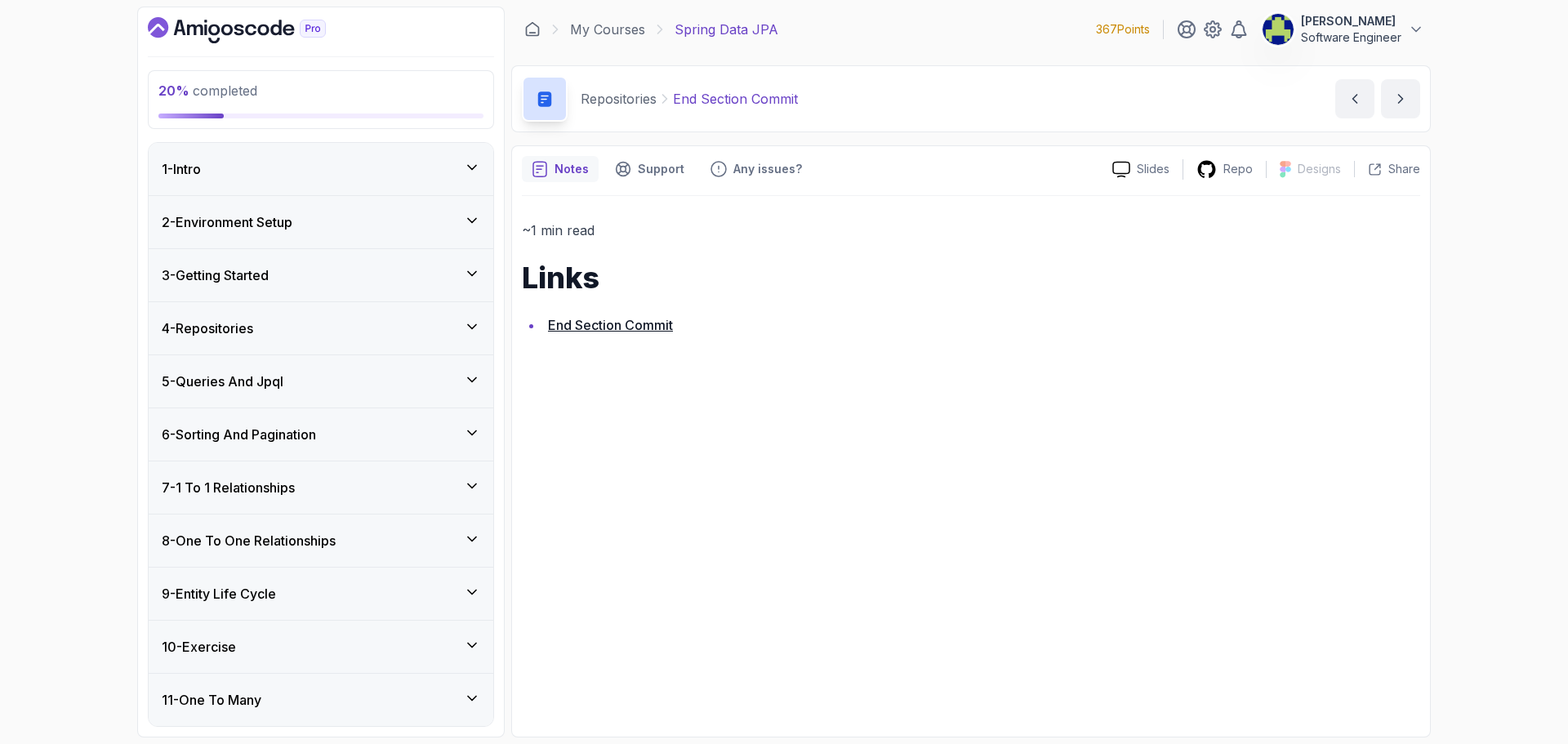
click at [379, 380] on div "5 - Queries And Jpql" at bounding box center [321, 381] width 319 height 19
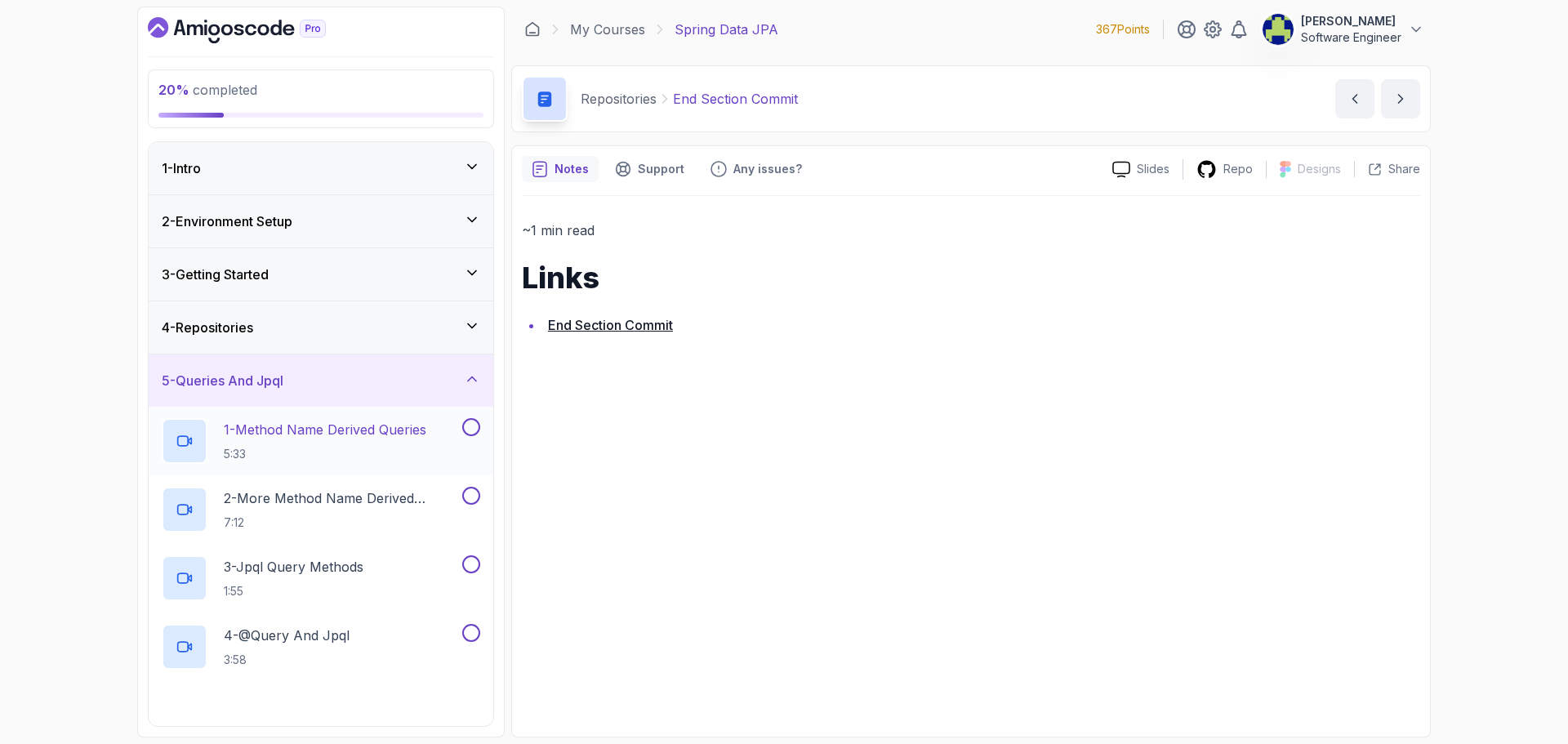
click at [318, 447] on p "5:33" at bounding box center [325, 453] width 202 height 16
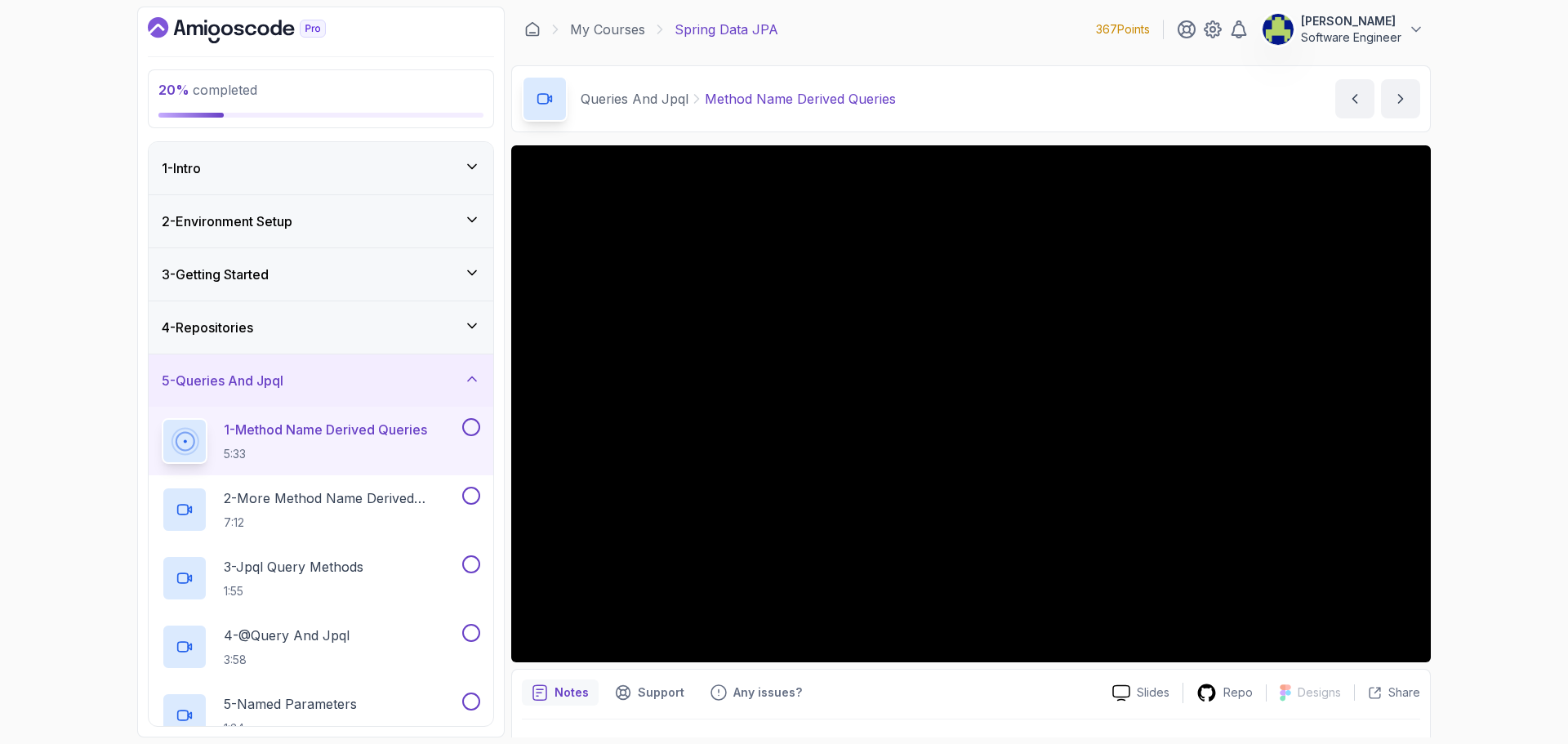
click at [475, 426] on button at bounding box center [470, 426] width 18 height 18
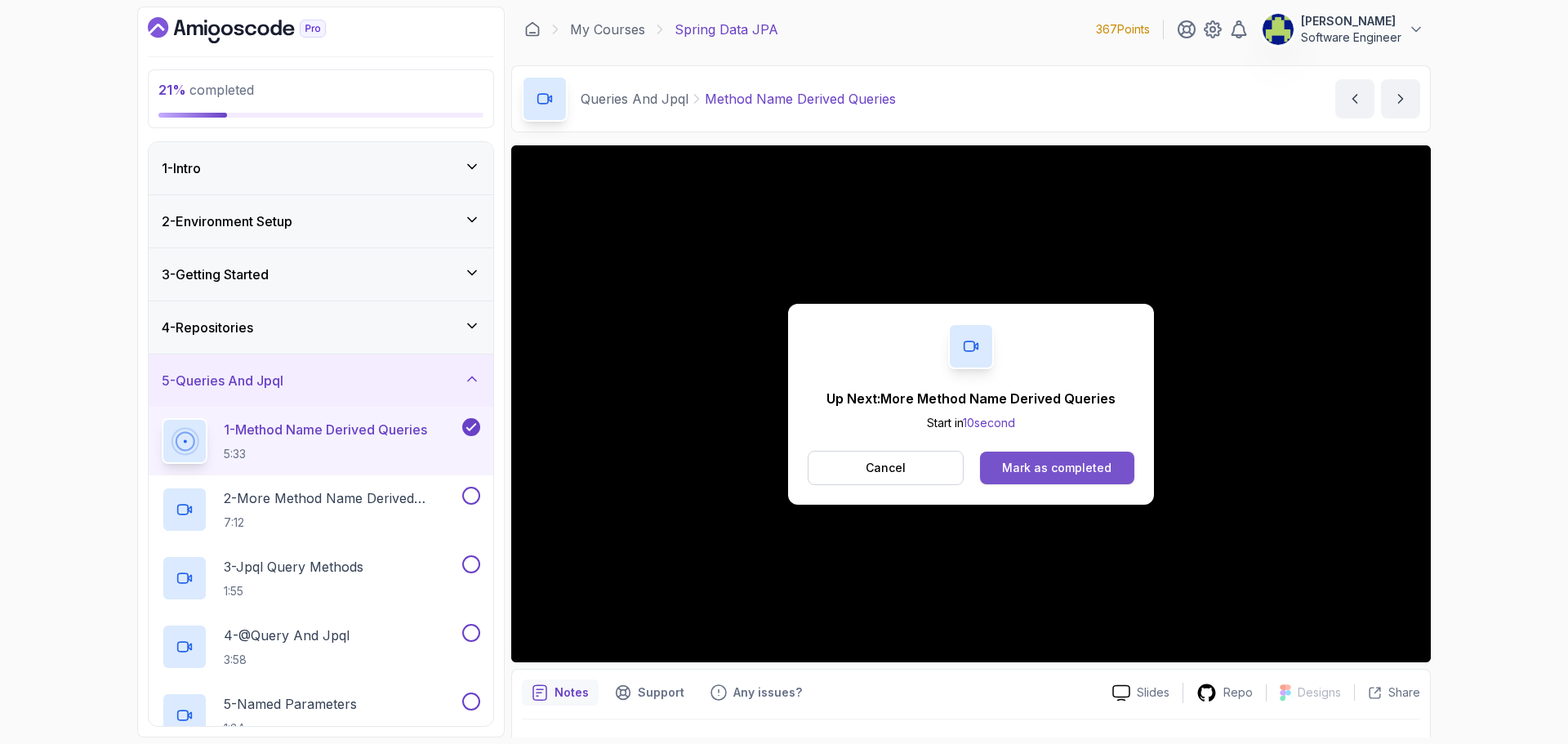
click at [1087, 462] on div "Mark as completed" at bounding box center [1057, 468] width 110 height 16
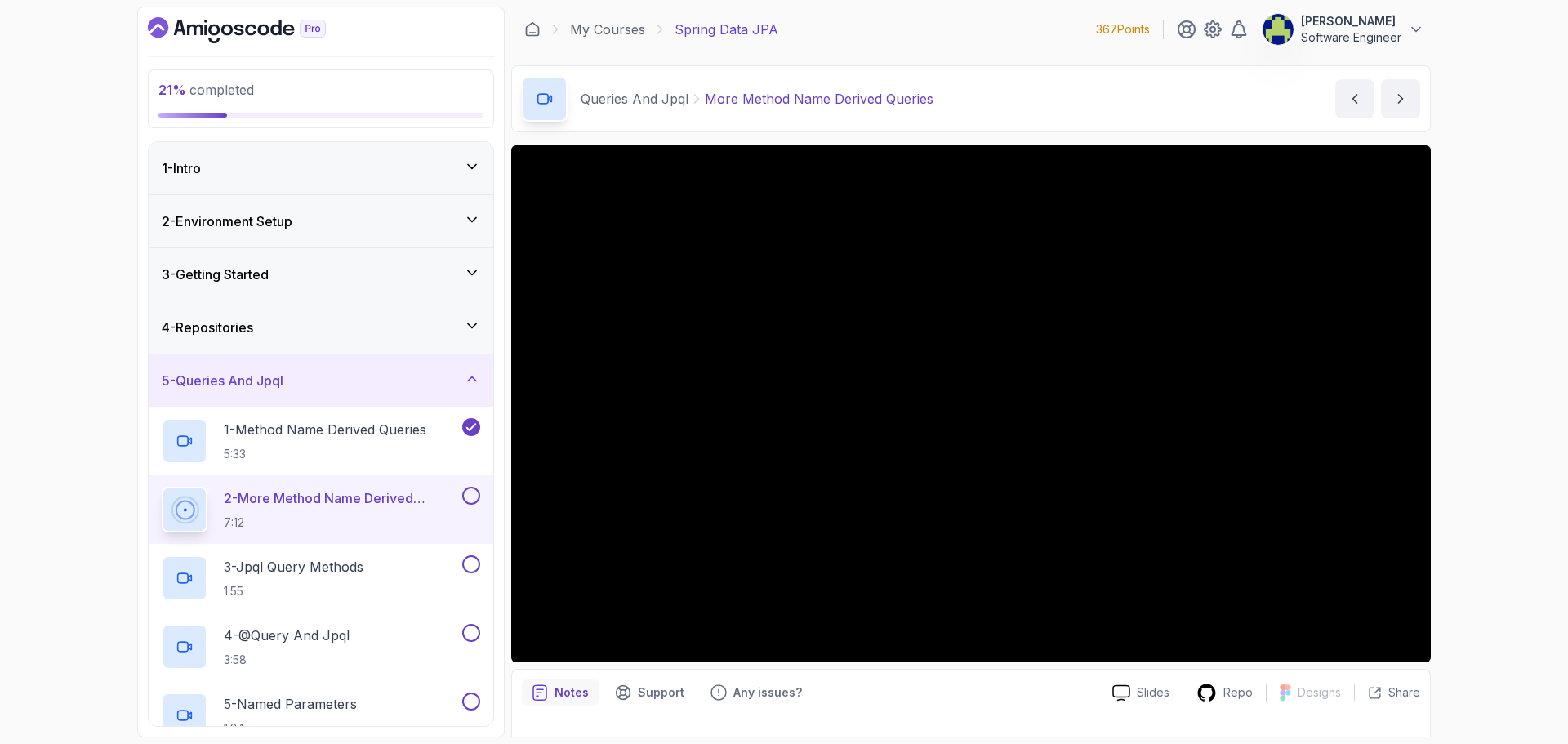
click at [1512, 92] on div "21 % completed 1 - Intro 2 - Environment Setup 3 - Getting Started 4 - Reposito…" at bounding box center [784, 372] width 1568 height 744
